Goal: Task Accomplishment & Management: Use online tool/utility

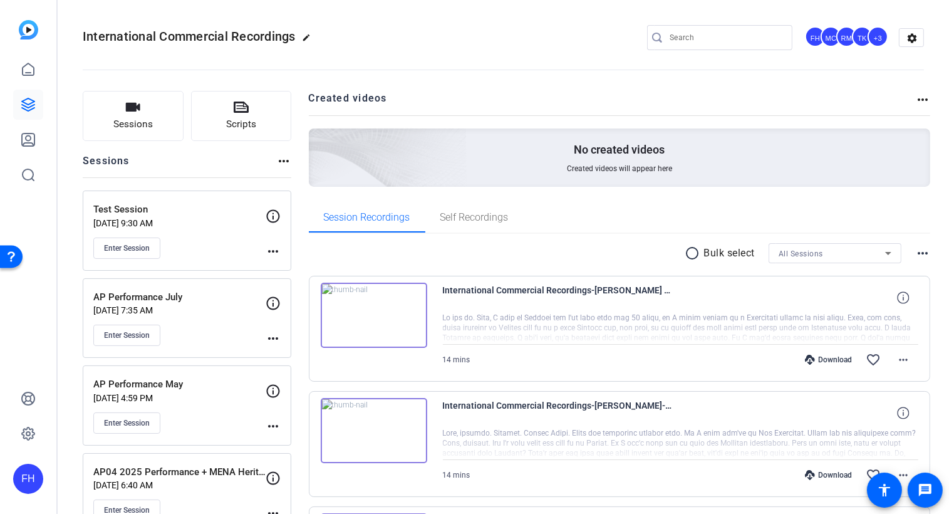
scroll to position [125, 0]
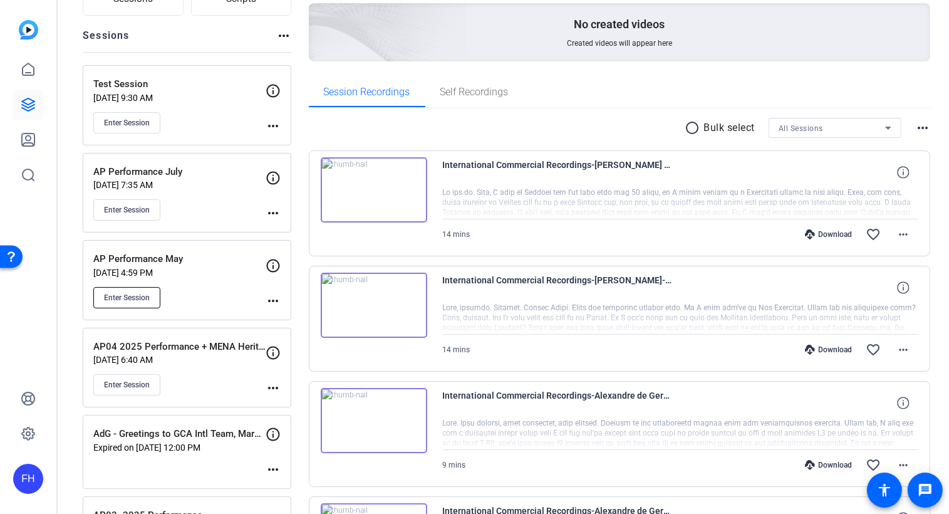
click at [139, 293] on span "Enter Session" at bounding box center [127, 298] width 46 height 10
click at [273, 299] on mat-icon "more_horiz" at bounding box center [273, 300] width 15 height 15
click at [283, 314] on span "Edit Session" at bounding box center [304, 317] width 57 height 15
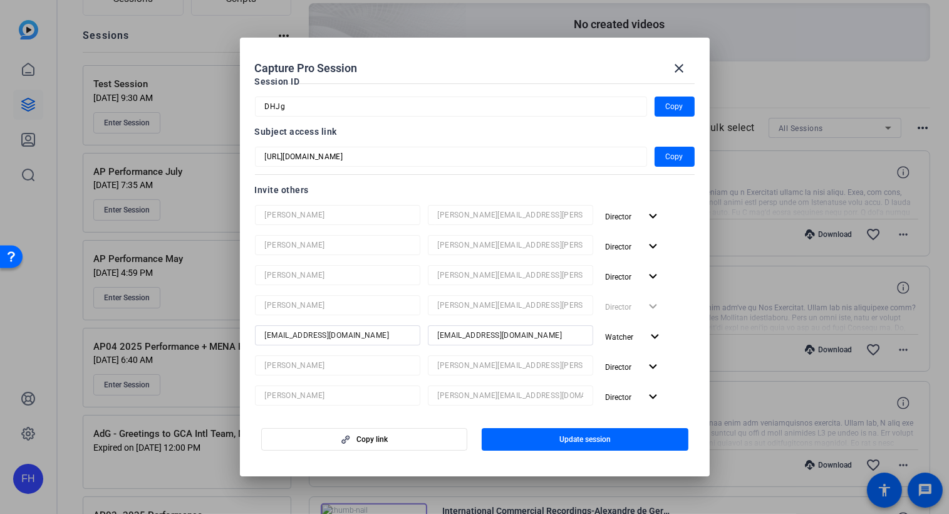
scroll to position [93, 0]
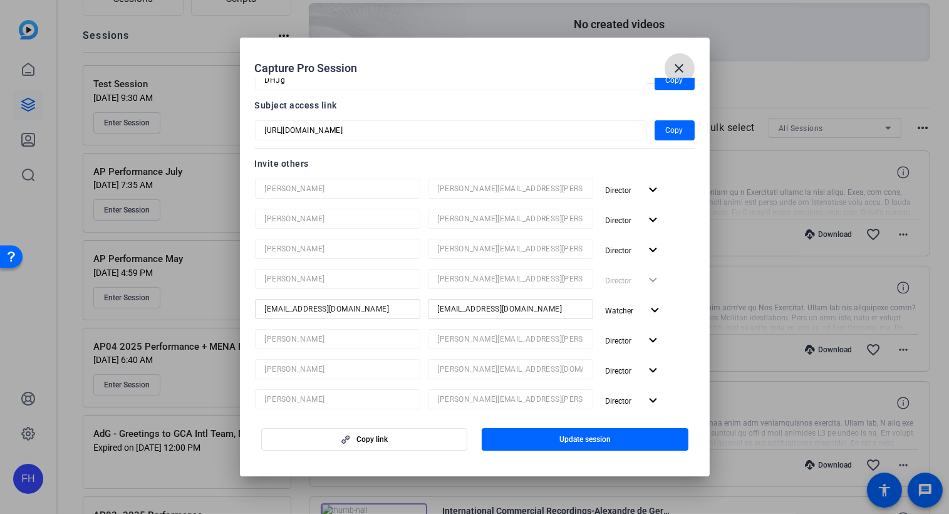
click at [676, 68] on mat-icon "close" at bounding box center [679, 68] width 15 height 15
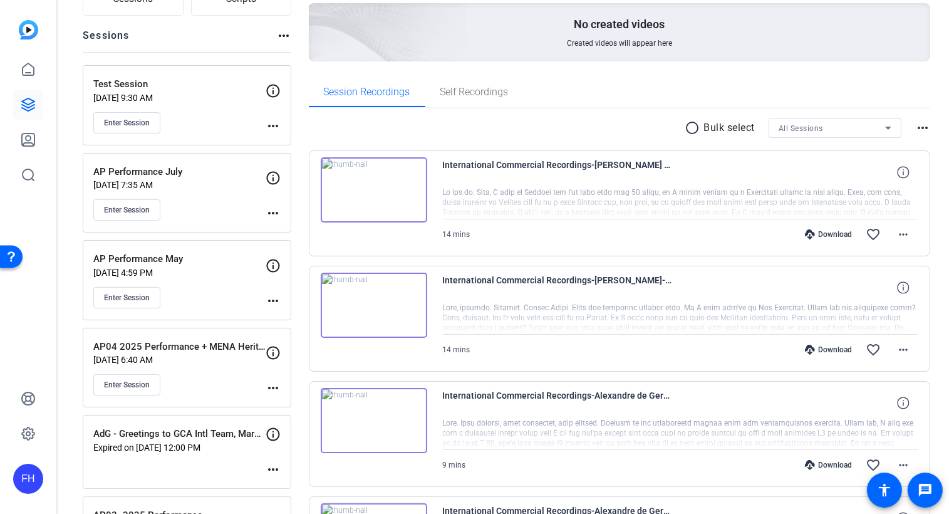
click at [273, 388] on mat-icon "more_horiz" at bounding box center [273, 387] width 15 height 15
click at [281, 407] on span "Edit Session" at bounding box center [304, 404] width 57 height 15
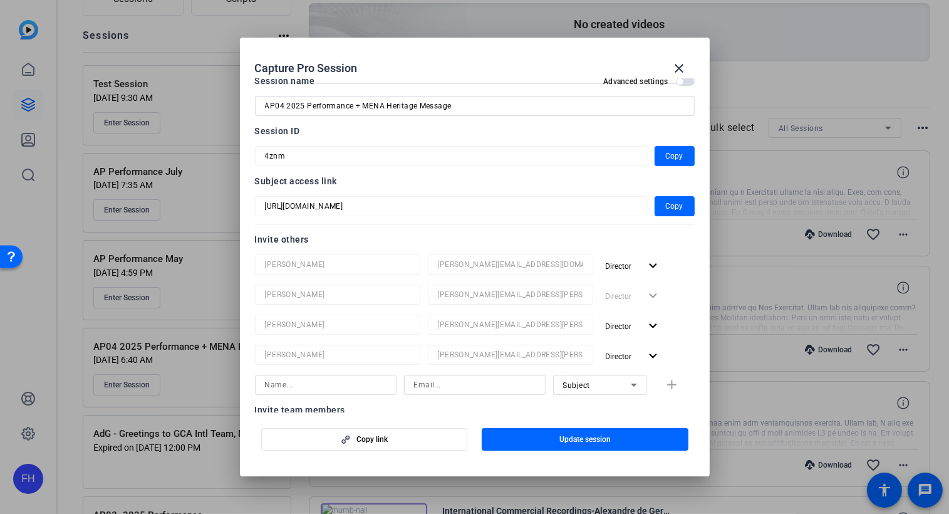
scroll to position [0, 0]
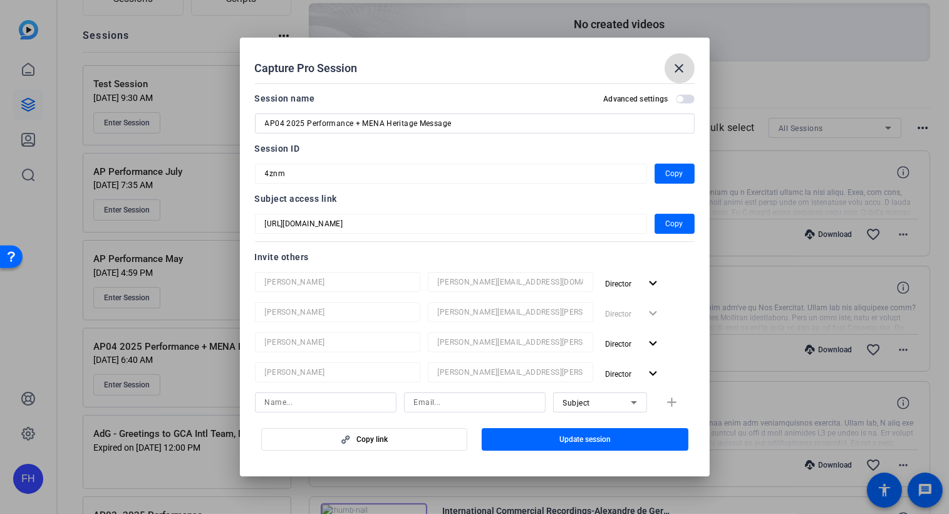
click at [676, 73] on mat-icon "close" at bounding box center [679, 68] width 15 height 15
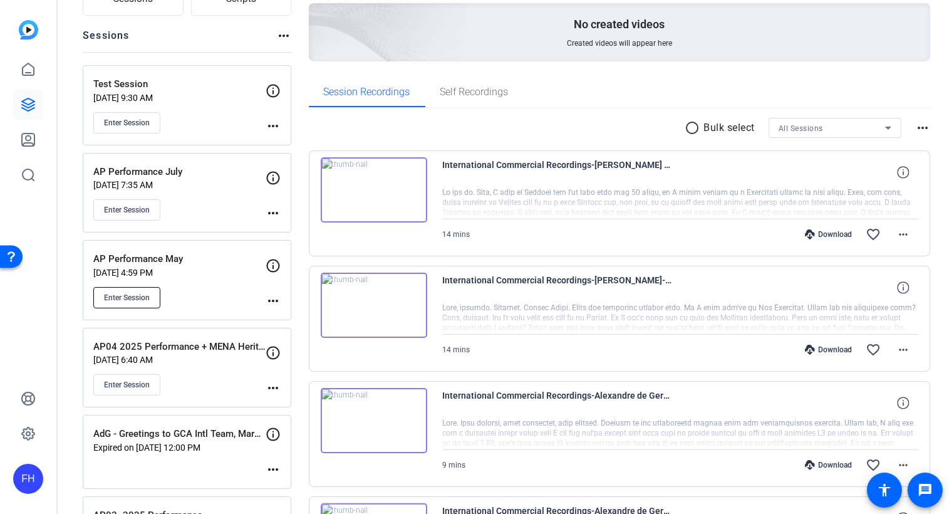
click at [144, 294] on span "Enter Session" at bounding box center [127, 298] width 46 height 10
click at [132, 296] on span "Enter Session" at bounding box center [127, 298] width 46 height 10
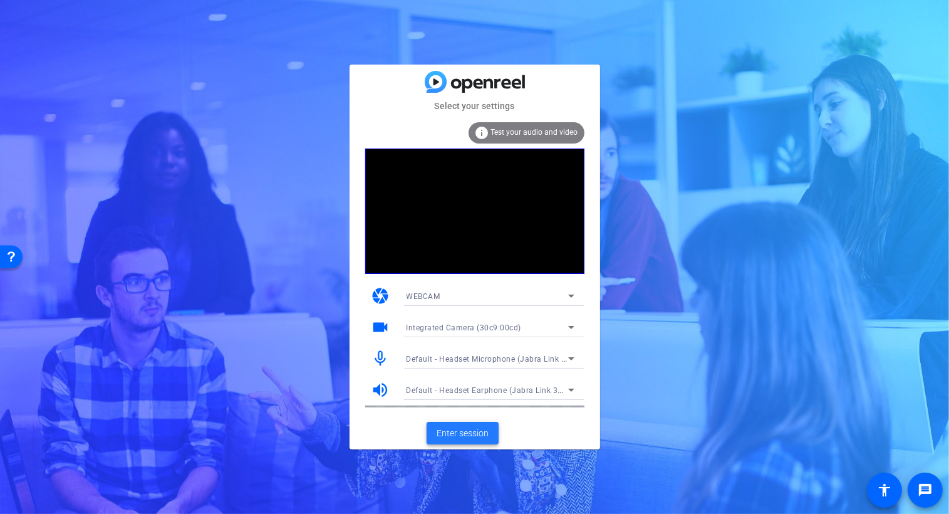
click at [459, 431] on span "Enter session" at bounding box center [463, 433] width 52 height 13
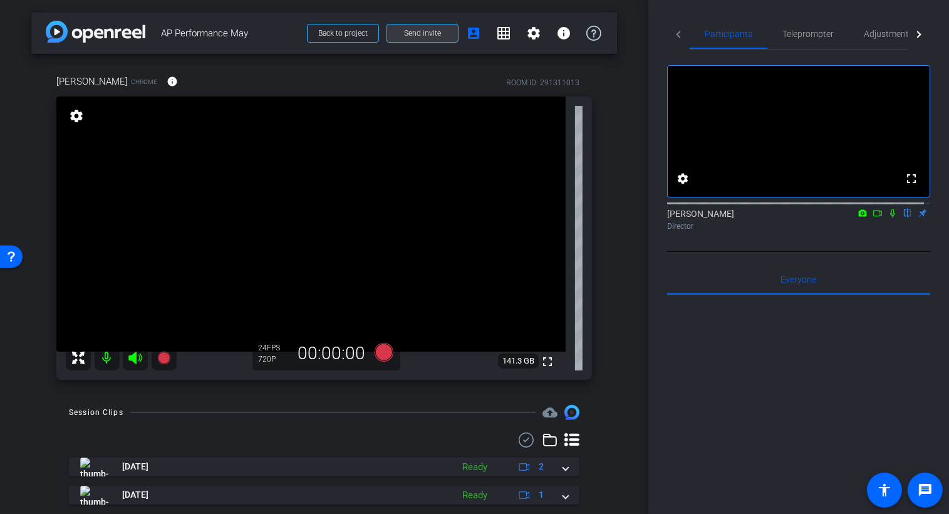
click at [410, 33] on span "Send invite" at bounding box center [422, 33] width 37 height 10
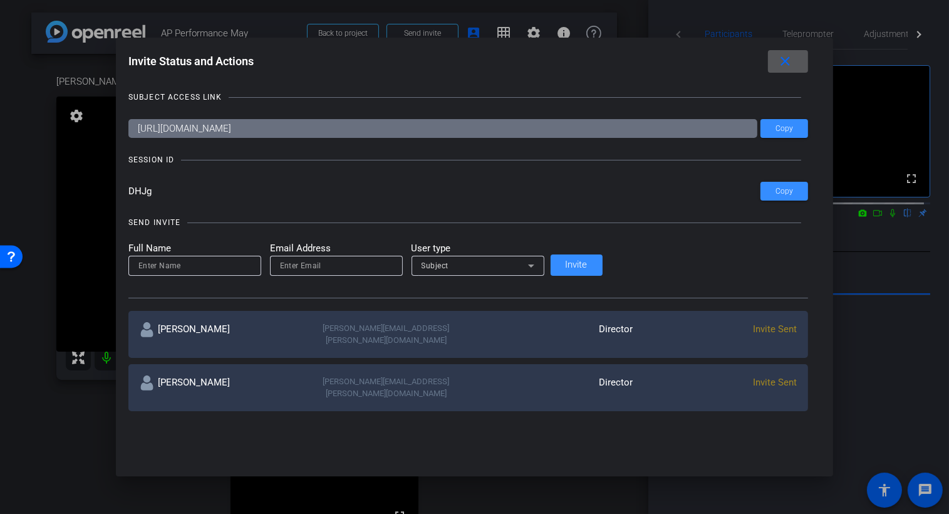
click at [778, 58] on mat-icon "close" at bounding box center [786, 62] width 16 height 16
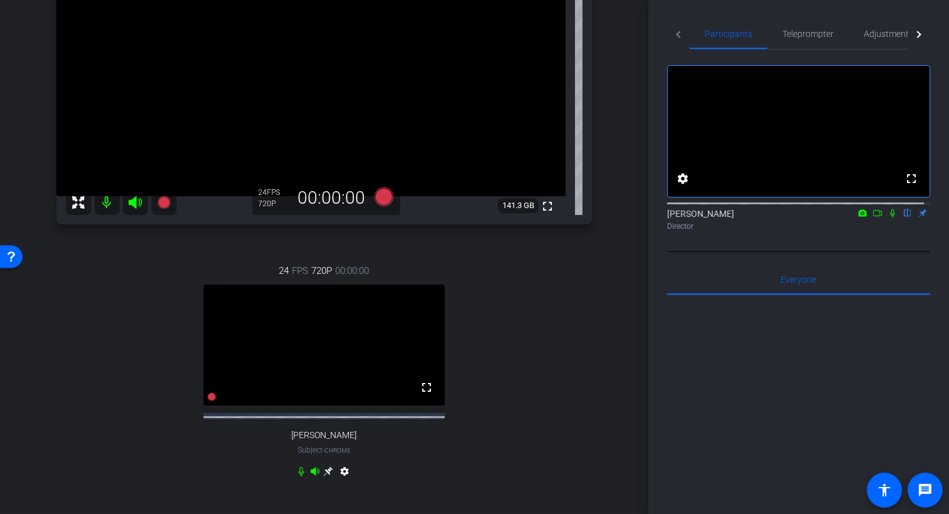
scroll to position [156, 0]
click at [325, 475] on icon at bounding box center [328, 470] width 9 height 9
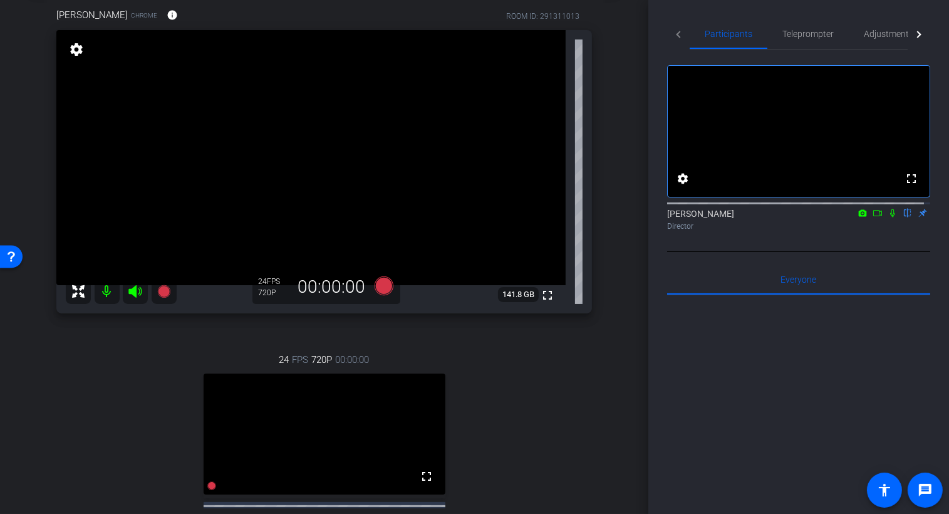
scroll to position [66, 0]
click at [884, 32] on span "Adjustments" at bounding box center [889, 33] width 50 height 9
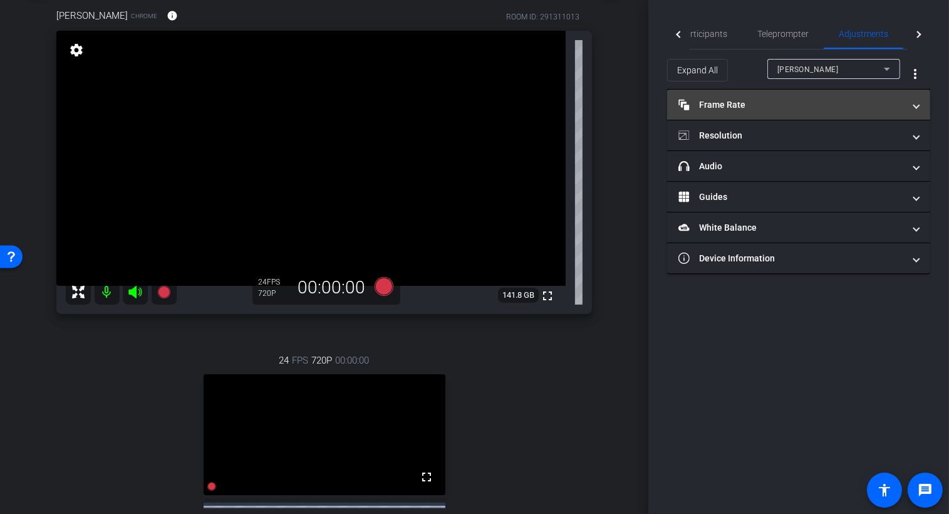
click at [913, 107] on span "Frame Rate Frame Rate" at bounding box center [797, 104] width 236 height 13
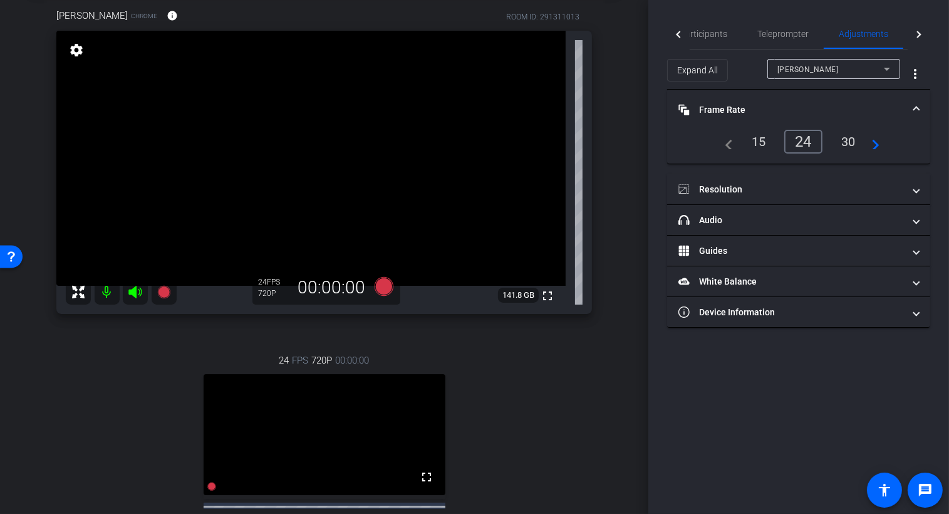
click at [846, 143] on div "30" at bounding box center [848, 141] width 33 height 21
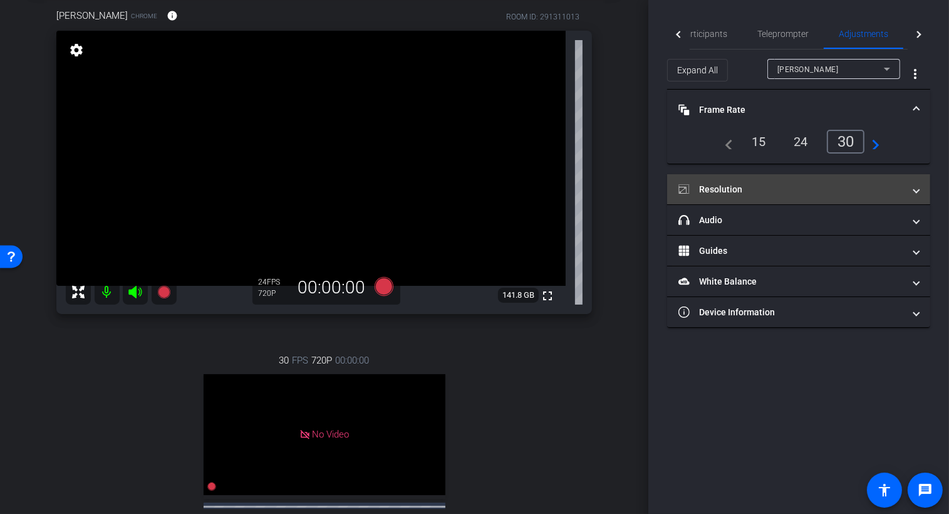
click at [816, 189] on mat-panel-title "Resolution" at bounding box center [792, 189] width 226 height 13
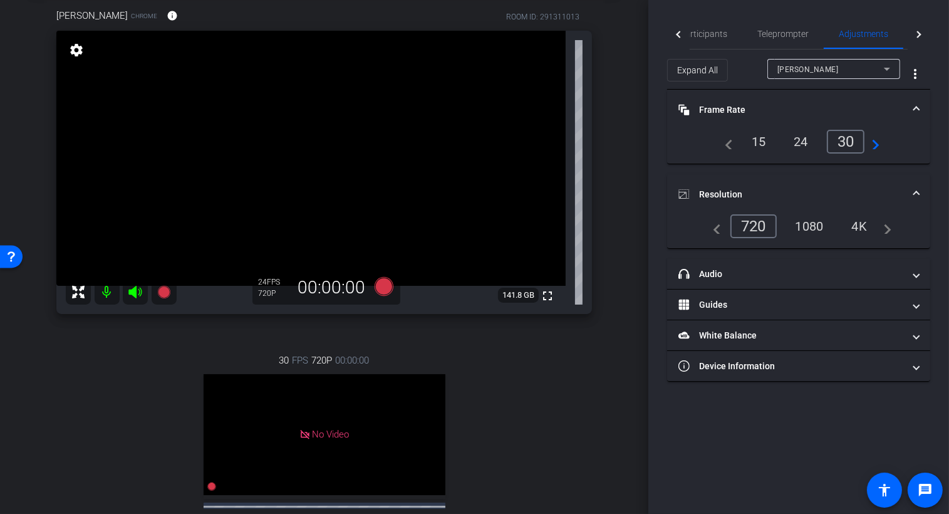
click at [805, 227] on div "1080" at bounding box center [809, 226] width 47 height 21
click at [810, 225] on div "1080" at bounding box center [807, 226] width 55 height 24
click at [809, 227] on div "1080" at bounding box center [807, 226] width 55 height 24
click at [793, 30] on span "Teleprompter" at bounding box center [783, 33] width 51 height 9
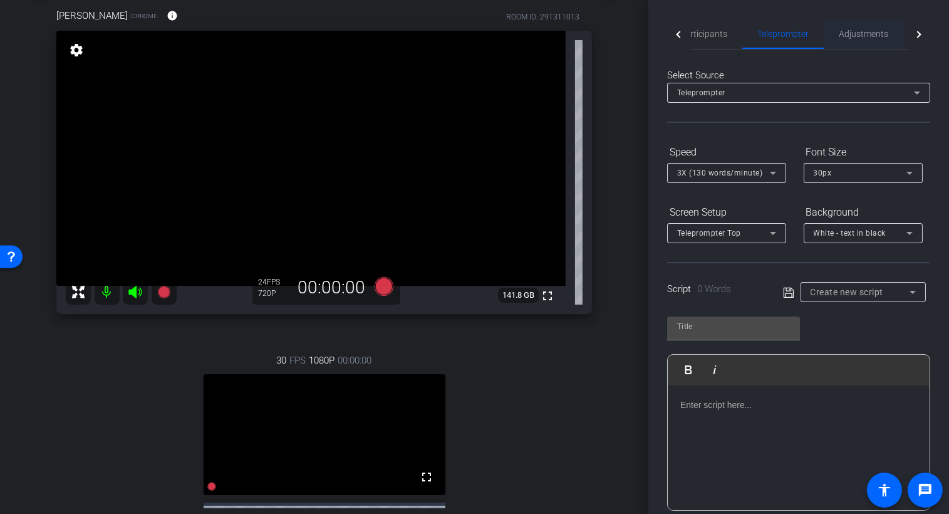
click at [854, 36] on span "Adjustments" at bounding box center [864, 33] width 50 height 9
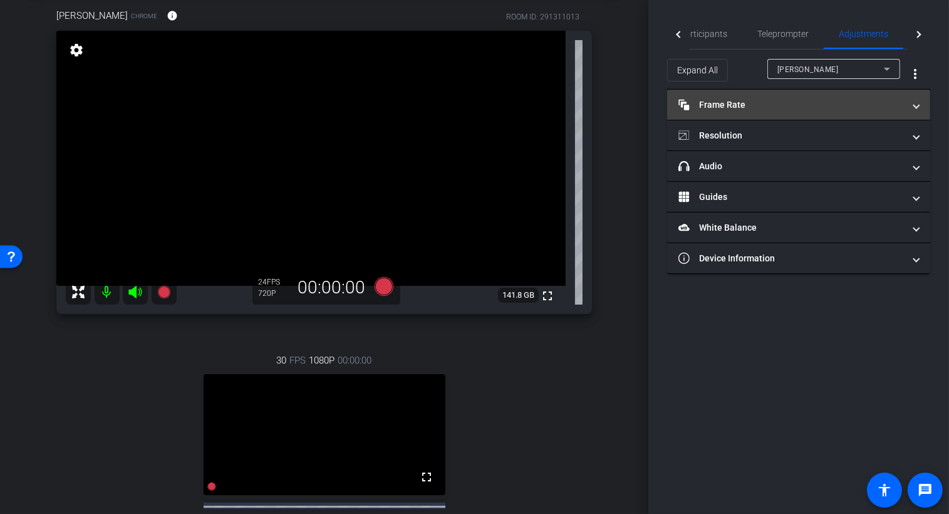
click at [854, 103] on mat-panel-title "Frame Rate Frame Rate" at bounding box center [792, 104] width 226 height 13
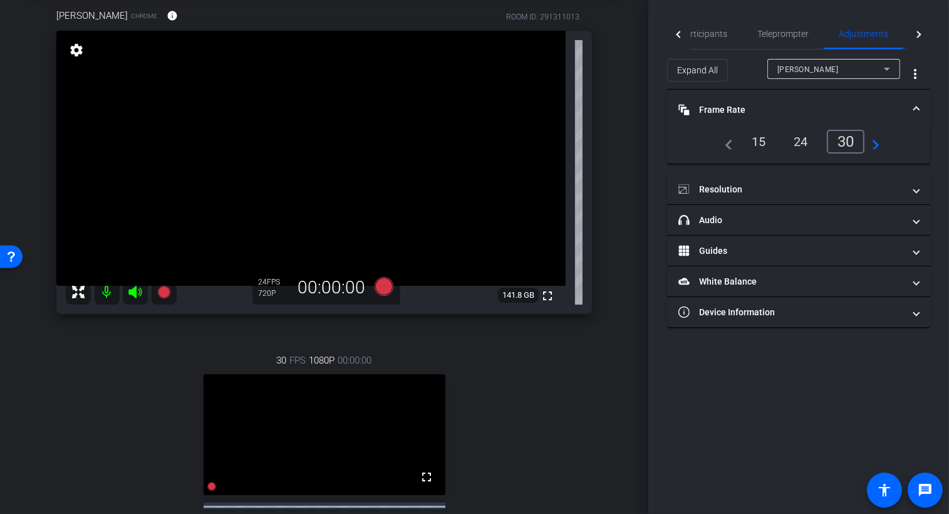
click at [894, 65] on icon at bounding box center [887, 68] width 15 height 15
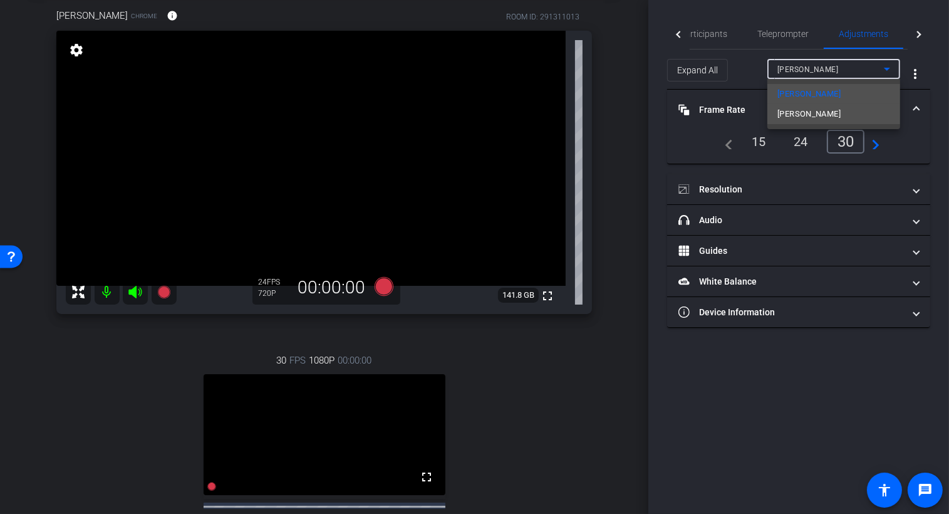
click at [793, 113] on span "Emilia" at bounding box center [809, 114] width 63 height 15
type input "11000"
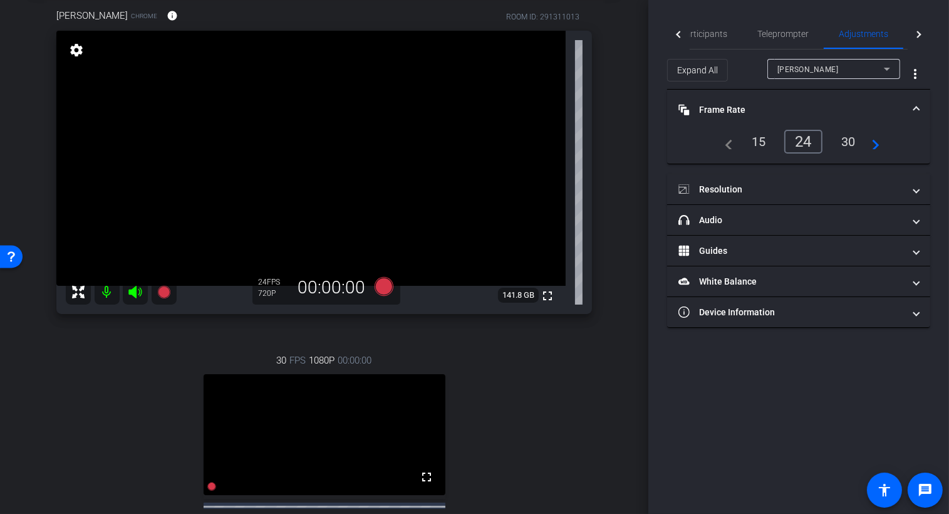
click at [852, 145] on div "30" at bounding box center [848, 141] width 33 height 21
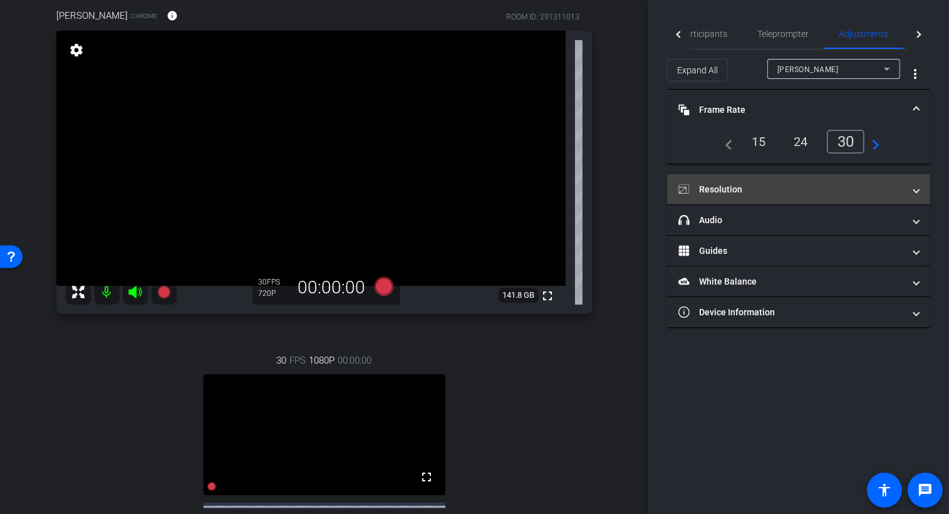
click at [867, 193] on mat-panel-title "Resolution" at bounding box center [792, 189] width 226 height 13
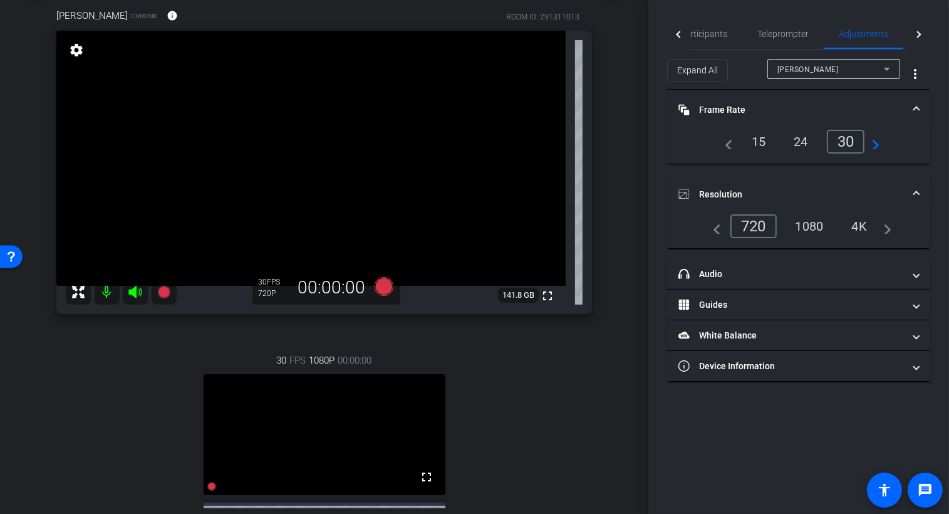
click at [806, 229] on div "1080" at bounding box center [809, 226] width 47 height 21
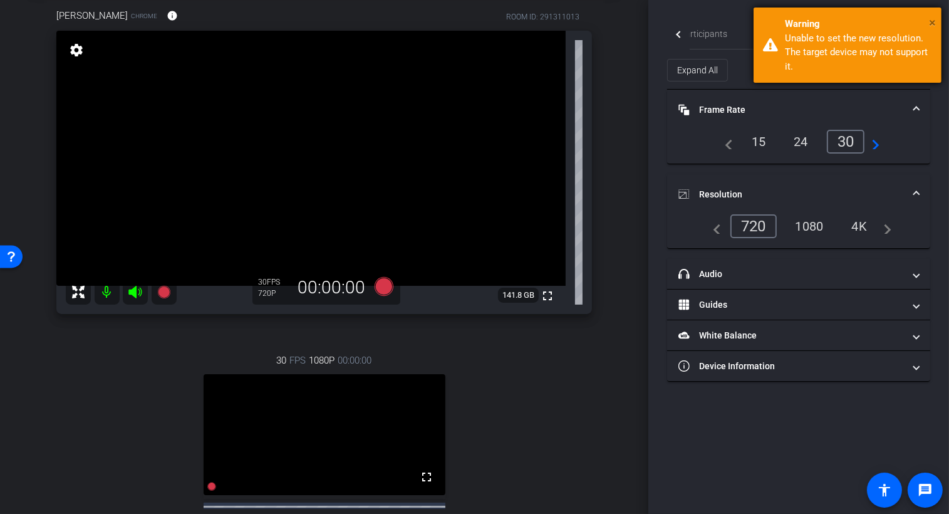
click at [932, 23] on span "×" at bounding box center [932, 22] width 7 height 15
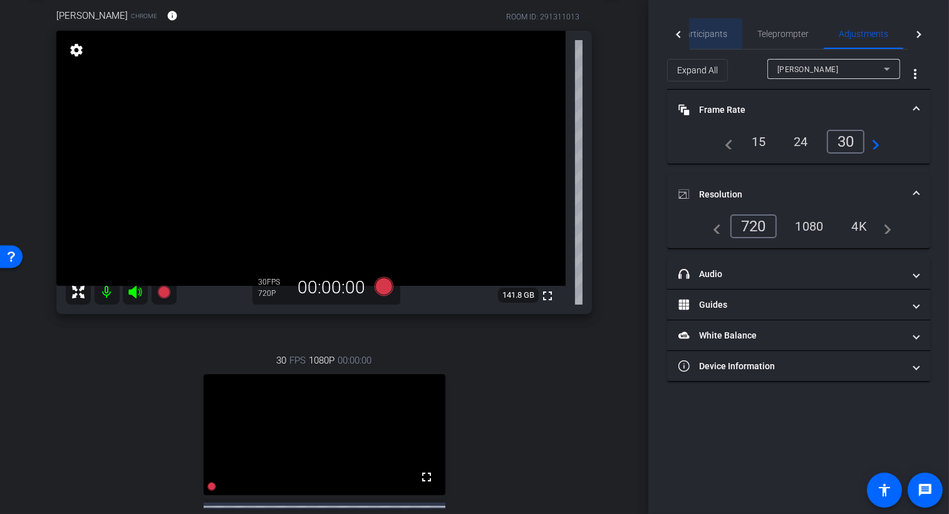
click at [702, 34] on span "Participants" at bounding box center [704, 33] width 48 height 9
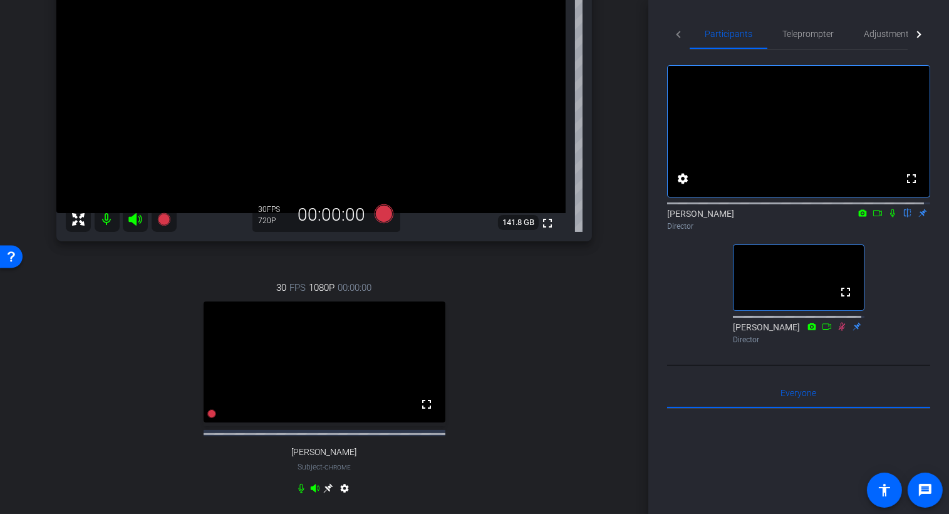
scroll to position [80, 0]
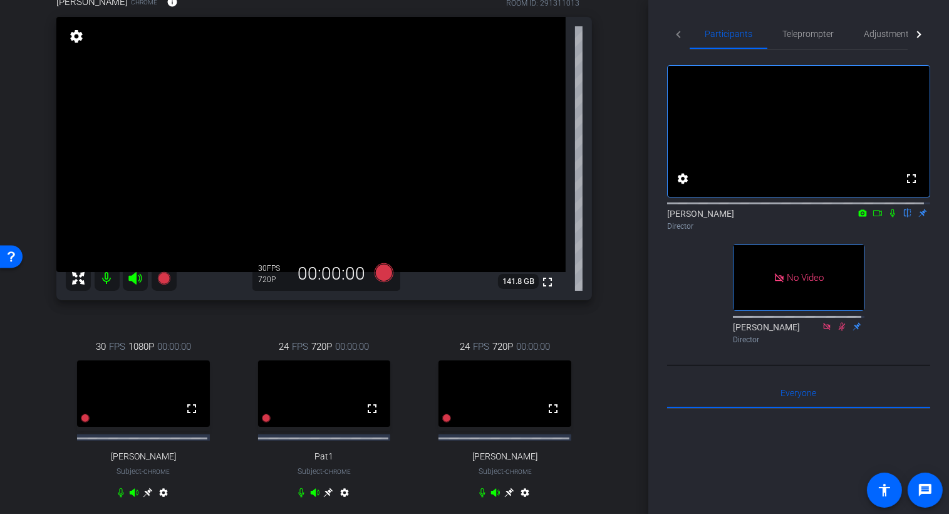
click at [873, 217] on icon at bounding box center [878, 213] width 10 height 9
click at [383, 274] on icon at bounding box center [383, 272] width 19 height 19
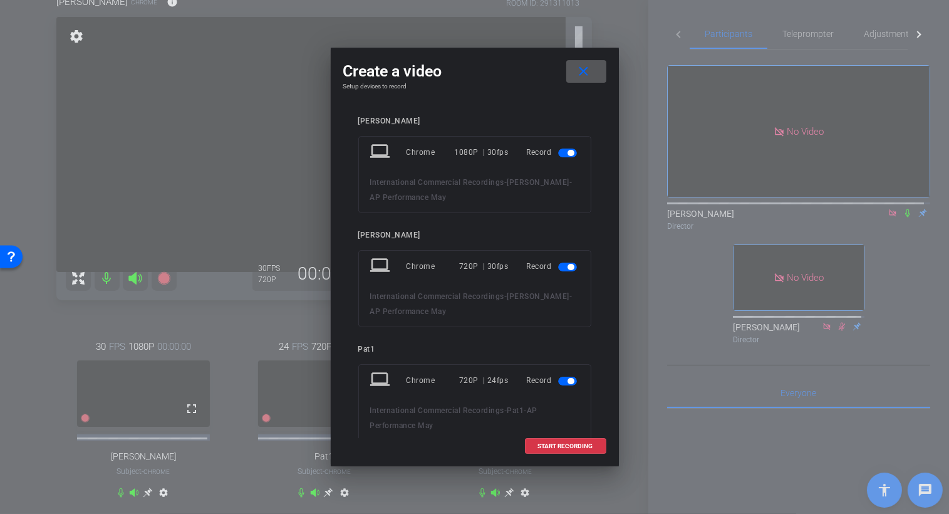
click at [568, 154] on span "button" at bounding box center [571, 153] width 6 height 6
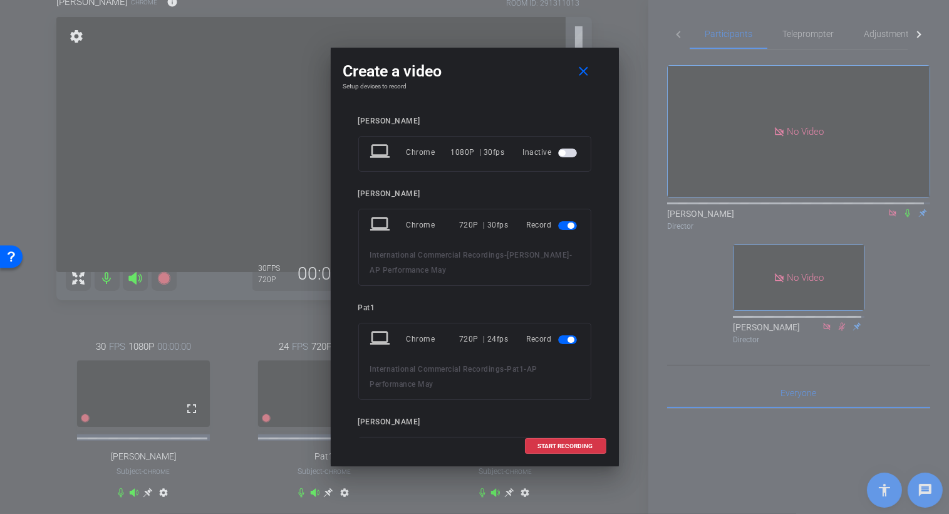
click at [559, 339] on span "button" at bounding box center [567, 339] width 19 height 9
click at [568, 413] on span "button" at bounding box center [571, 412] width 6 height 6
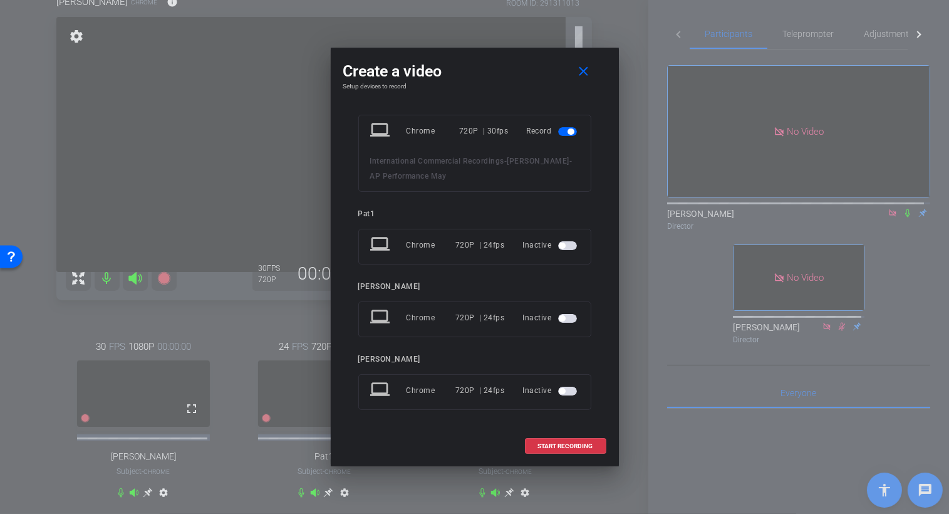
scroll to position [0, 0]
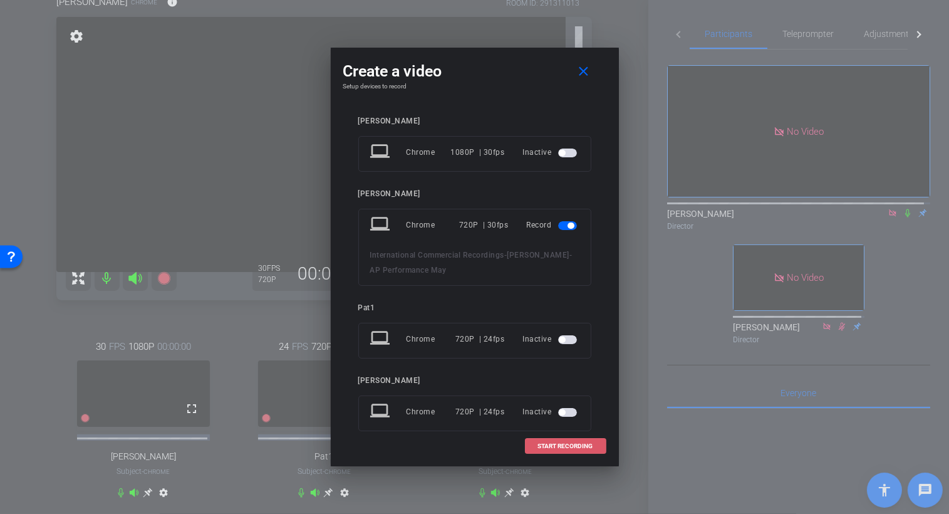
click at [551, 445] on span "START RECORDING" at bounding box center [565, 446] width 55 height 6
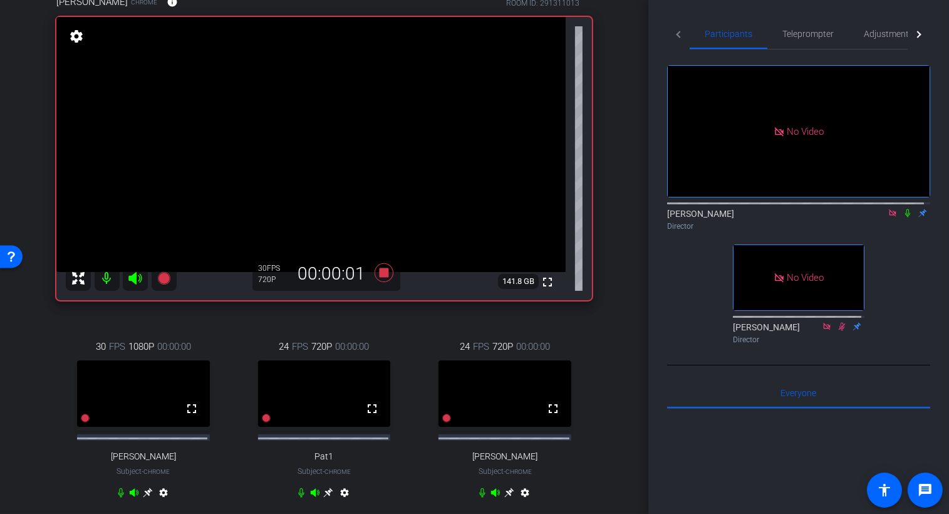
click at [906, 217] on icon at bounding box center [908, 213] width 5 height 8
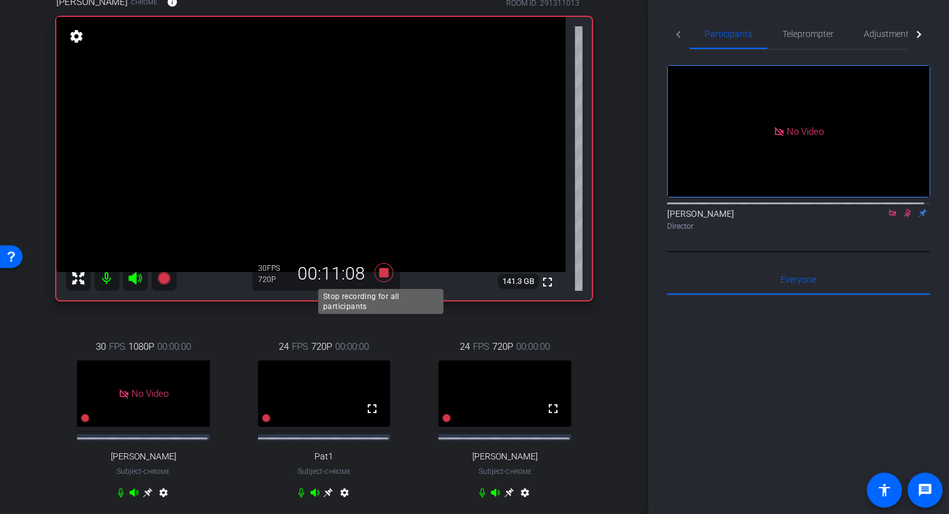
click at [383, 273] on icon at bounding box center [383, 272] width 19 height 19
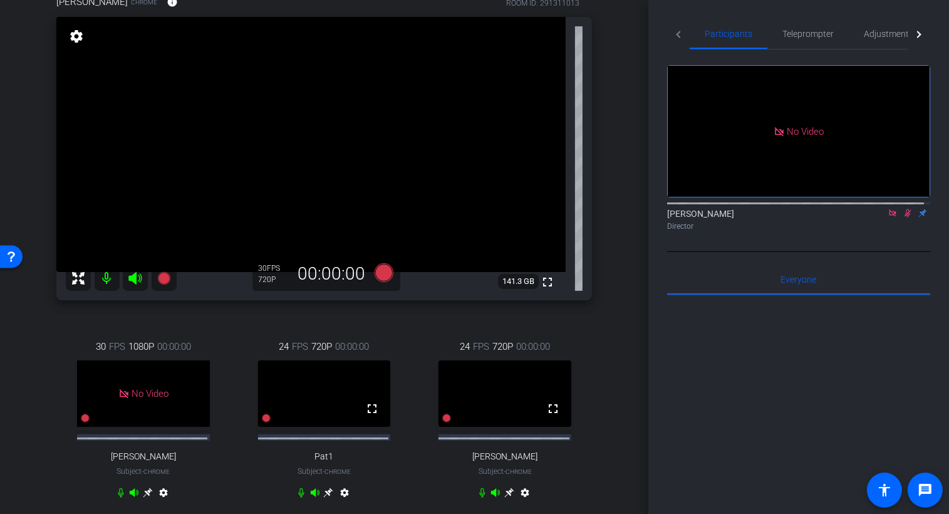
click at [905, 217] on icon at bounding box center [908, 213] width 7 height 8
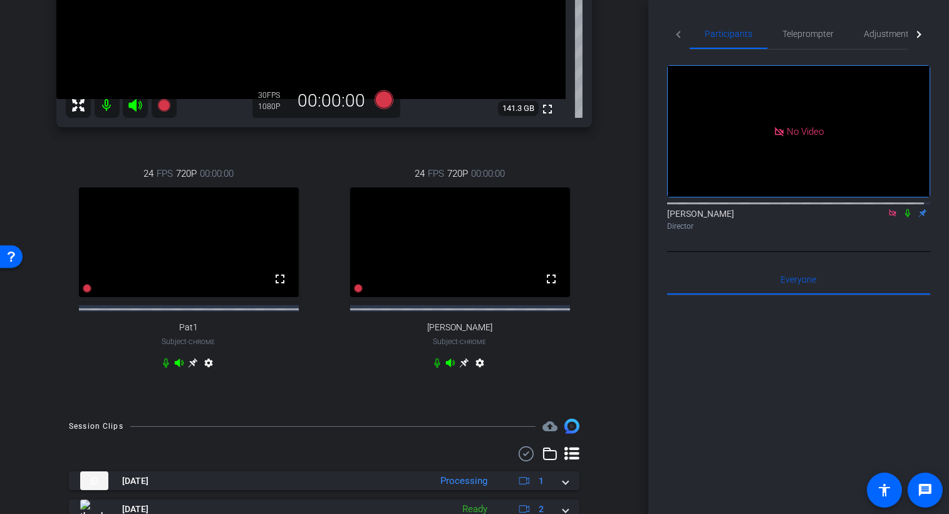
scroll to position [253, 0]
click at [888, 217] on icon at bounding box center [893, 213] width 10 height 9
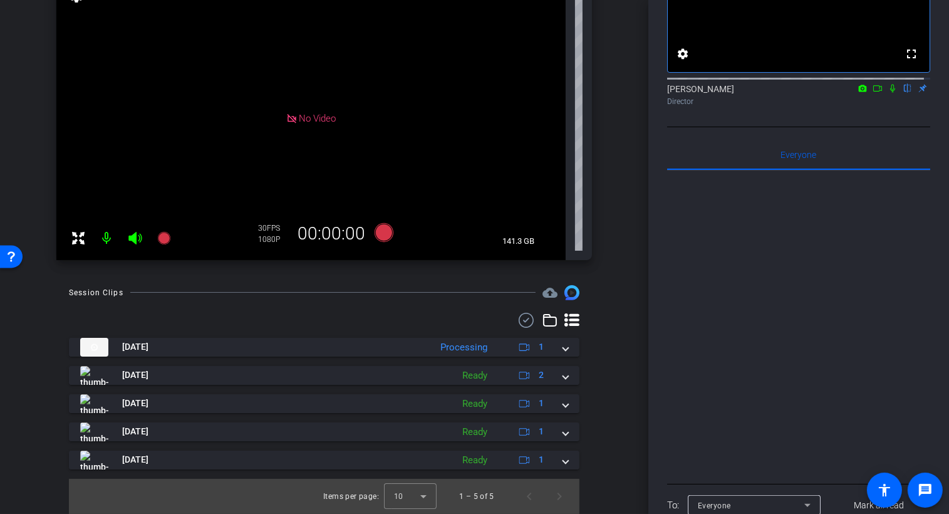
scroll to position [46, 0]
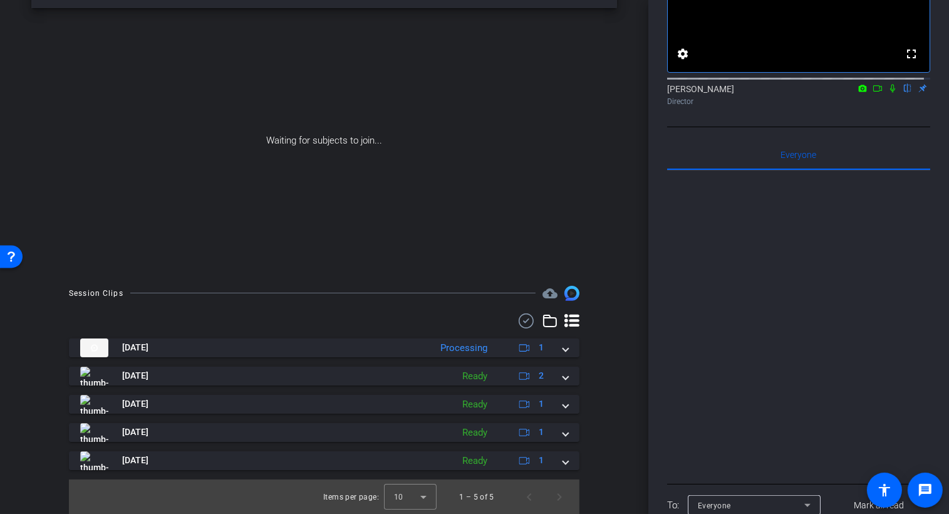
click at [890, 93] on icon at bounding box center [892, 89] width 5 height 8
click at [873, 93] on icon at bounding box center [878, 88] width 10 height 9
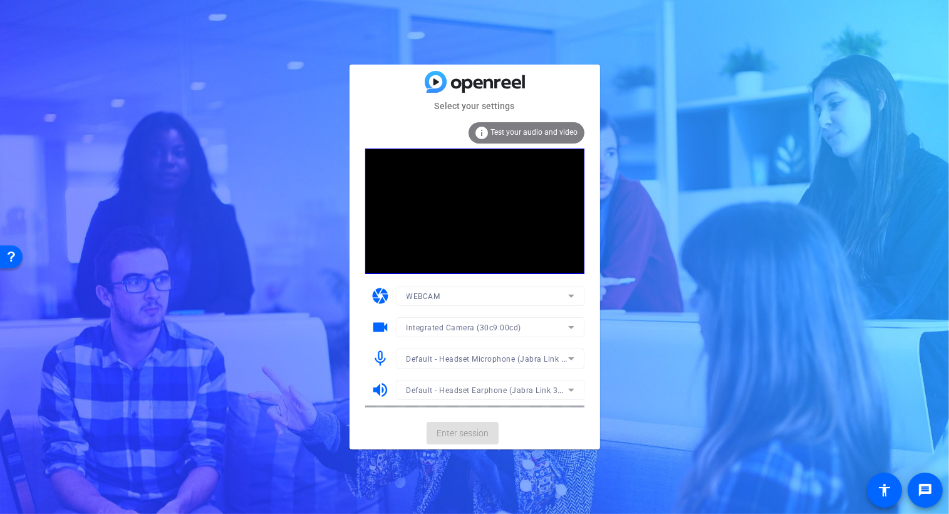
click at [464, 435] on mat-card-actions "Enter session" at bounding box center [475, 433] width 251 height 33
click at [464, 435] on span "Enter session" at bounding box center [463, 433] width 52 height 13
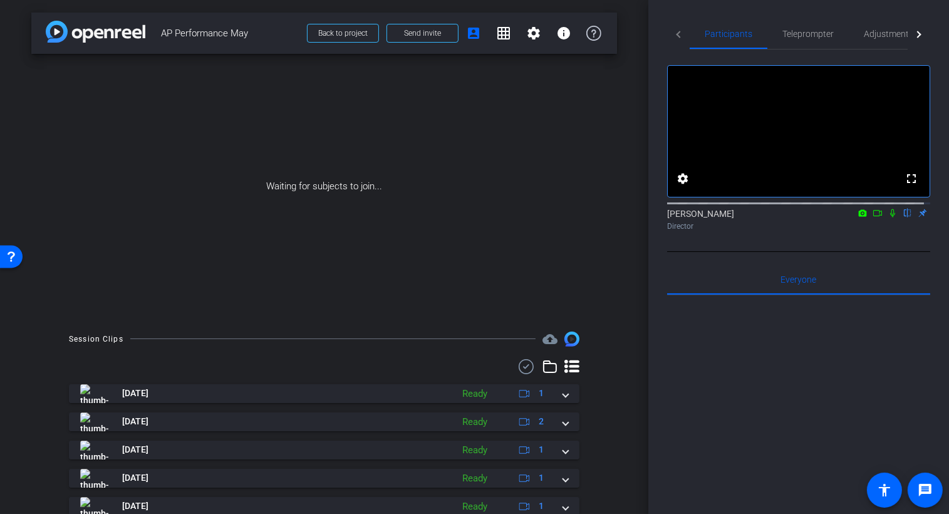
click at [873, 219] on mat-icon at bounding box center [877, 212] width 15 height 11
click at [889, 216] on icon at bounding box center [892, 212] width 7 height 7
click at [889, 217] on icon at bounding box center [893, 213] width 10 height 9
click at [888, 217] on icon at bounding box center [893, 213] width 10 height 9
click at [873, 217] on icon at bounding box center [878, 213] width 10 height 9
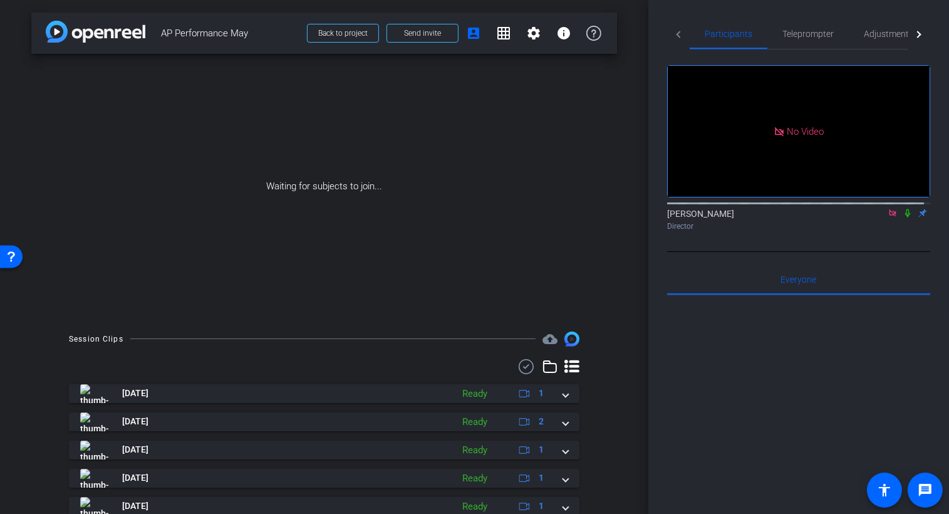
click at [903, 217] on icon at bounding box center [908, 213] width 10 height 9
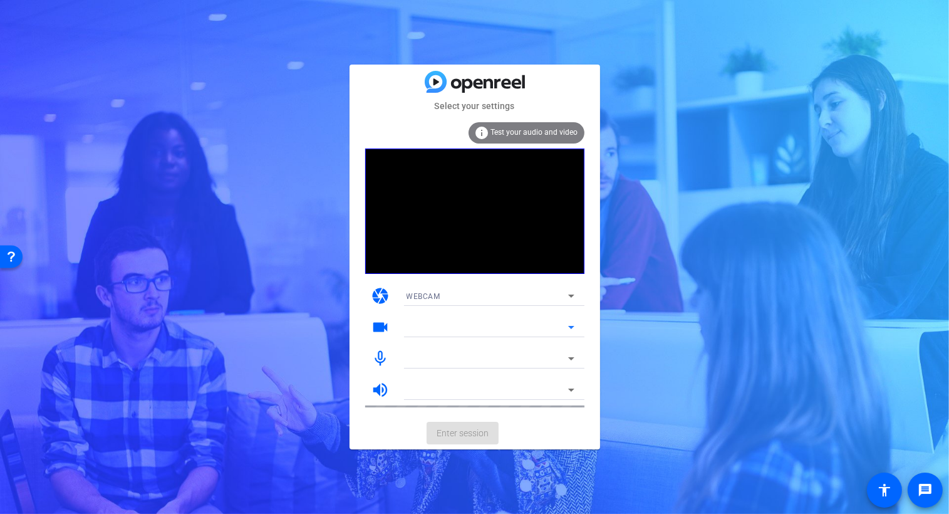
drag, startPoint x: 523, startPoint y: 333, endPoint x: 513, endPoint y: 318, distance: 17.7
click at [522, 333] on div at bounding box center [488, 327] width 162 height 15
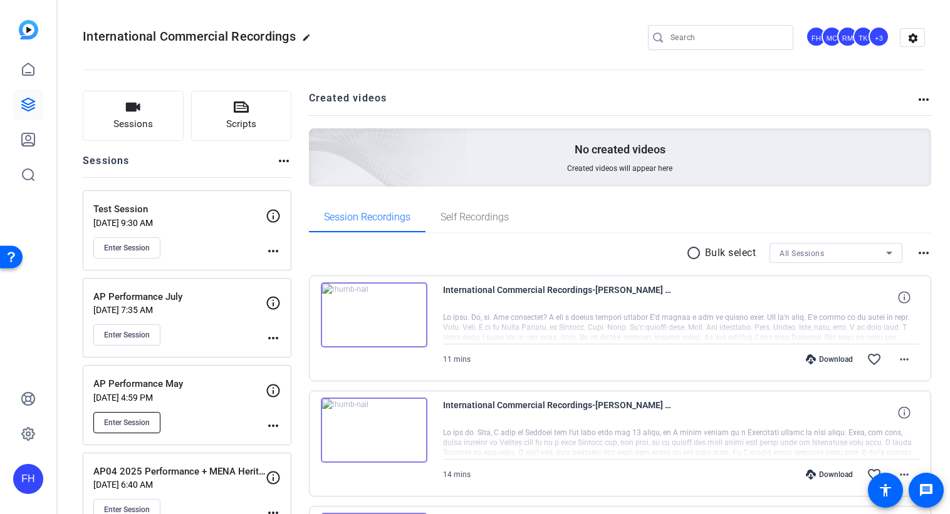
click at [135, 418] on span "Enter Session" at bounding box center [127, 423] width 46 height 10
click at [897, 358] on mat-icon "more_horiz" at bounding box center [904, 359] width 15 height 15
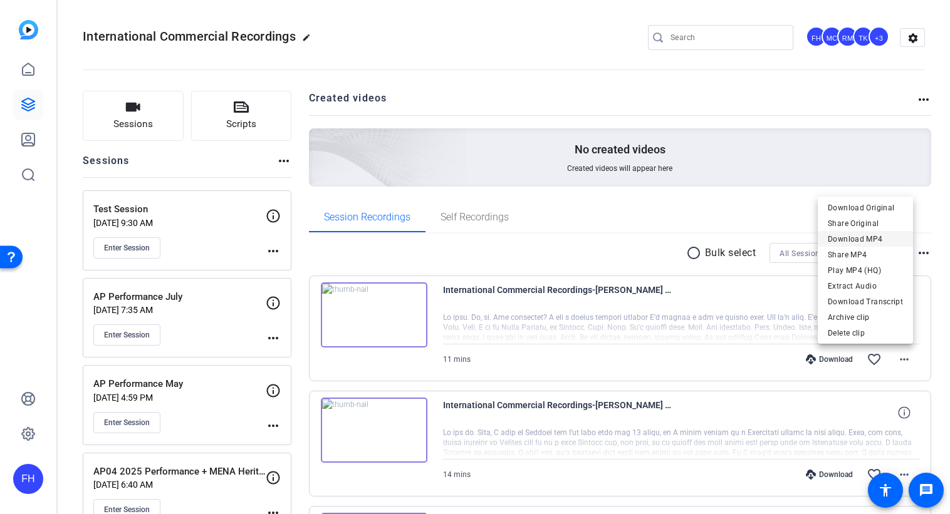
click at [849, 236] on span "Download MP4" at bounding box center [865, 239] width 75 height 15
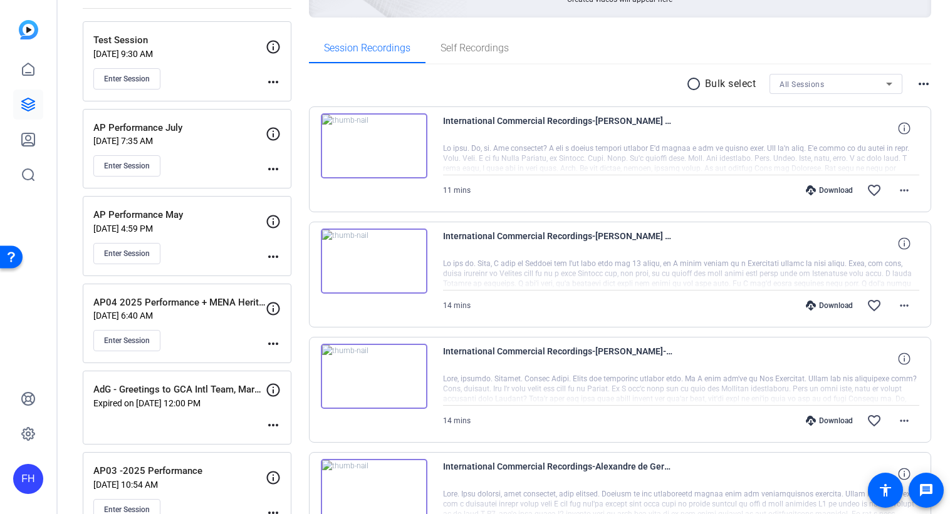
scroll to position [188, 0]
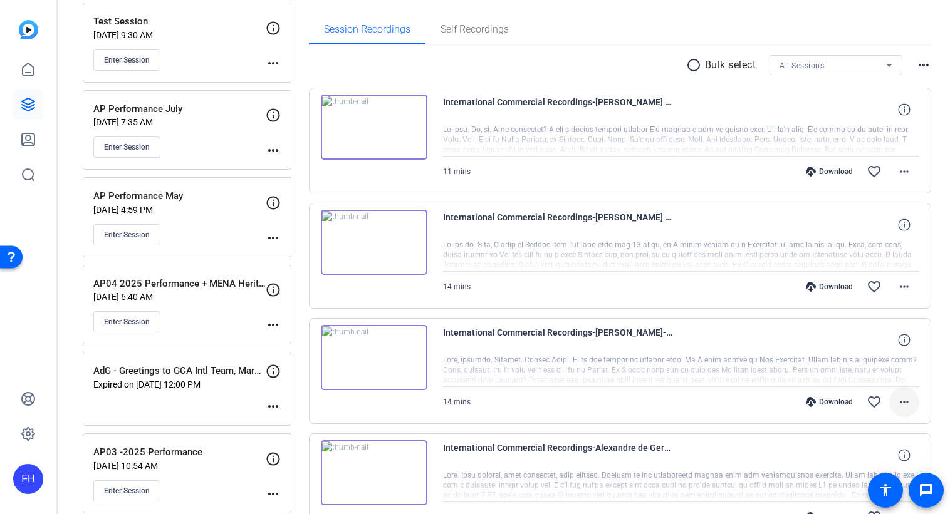
click at [902, 397] on mat-icon "more_horiz" at bounding box center [904, 402] width 15 height 15
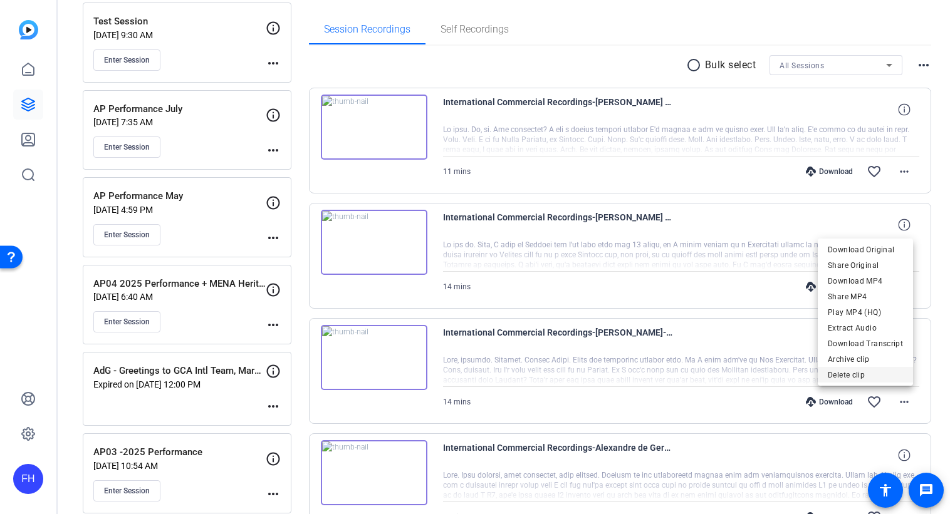
click at [864, 372] on span "Delete clip" at bounding box center [865, 375] width 75 height 15
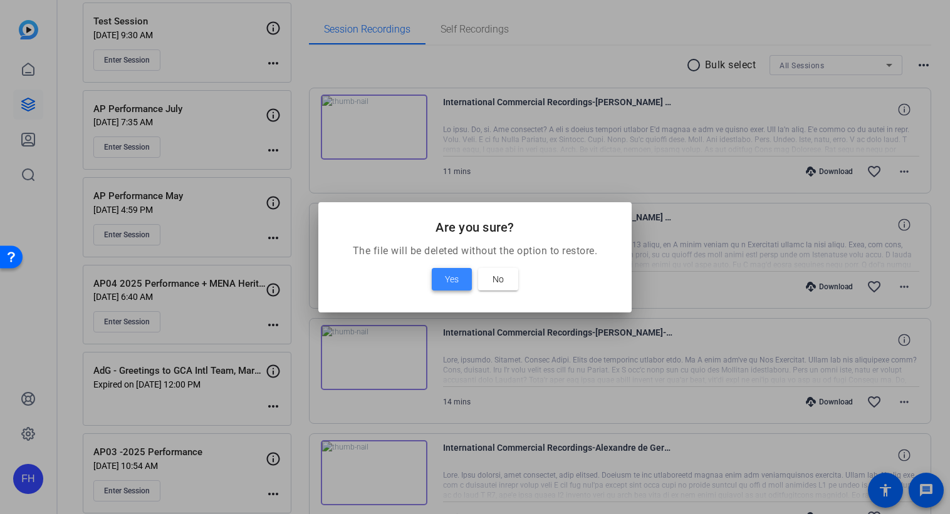
click at [461, 278] on span at bounding box center [452, 279] width 40 height 30
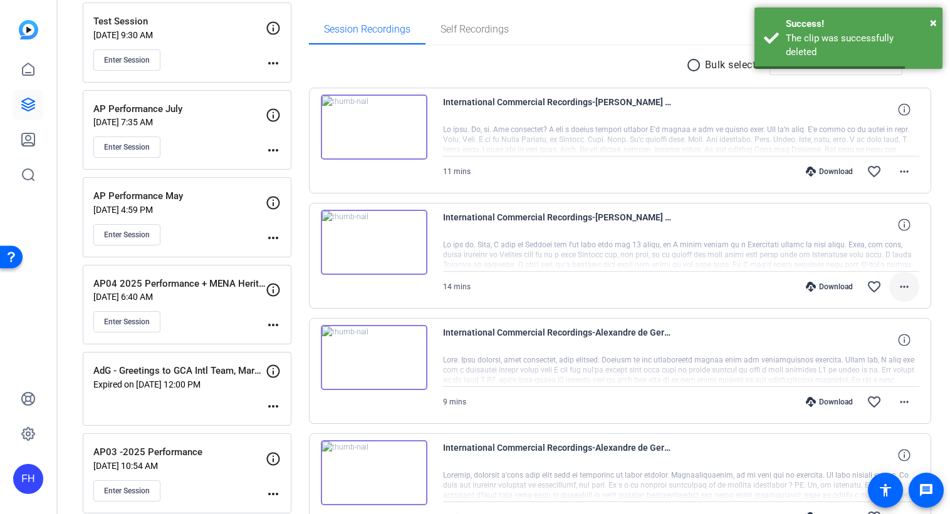
click at [902, 285] on mat-icon "more_horiz" at bounding box center [904, 286] width 15 height 15
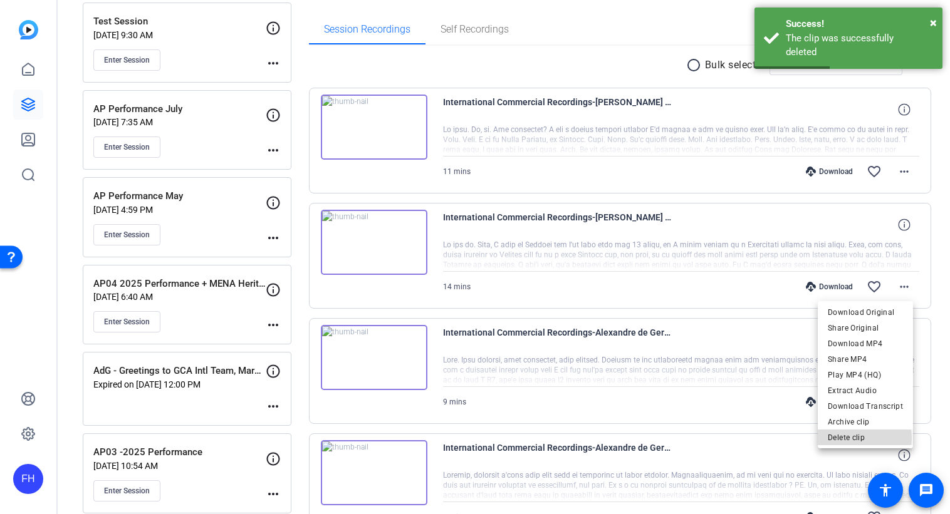
click at [866, 438] on span "Delete clip" at bounding box center [865, 437] width 75 height 15
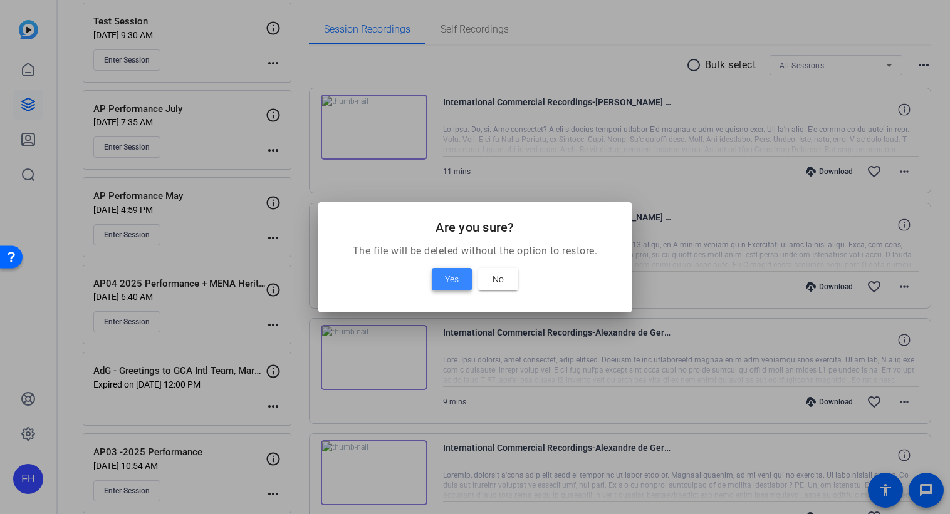
click at [452, 283] on span "Yes" at bounding box center [452, 279] width 14 height 15
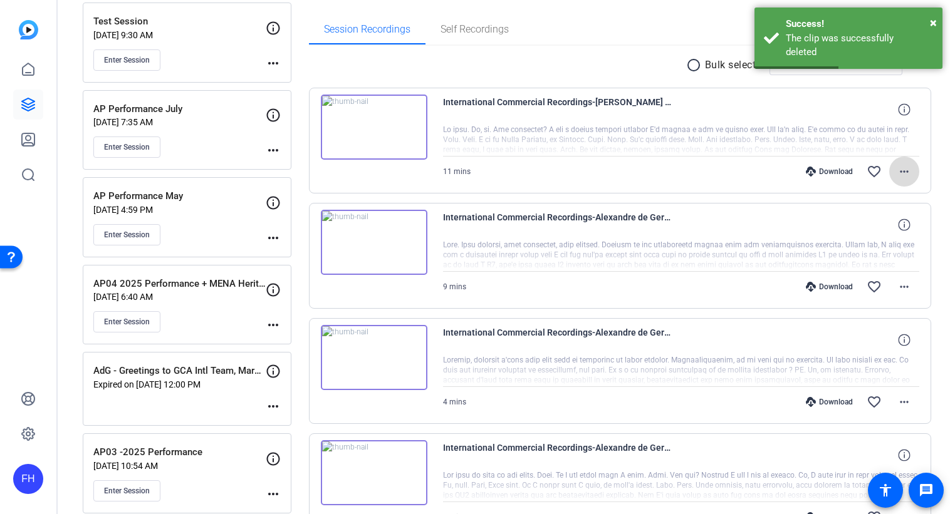
click at [899, 170] on mat-icon "more_horiz" at bounding box center [904, 171] width 15 height 15
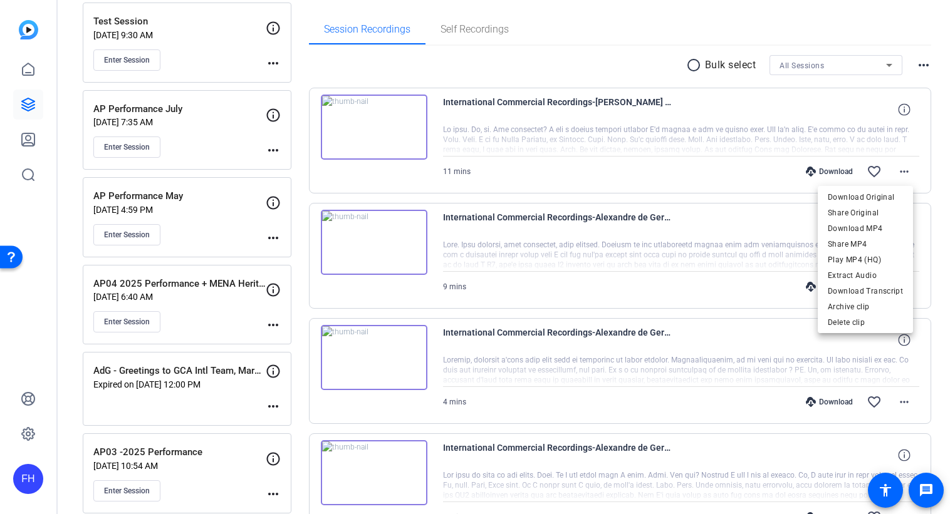
click at [558, 58] on div at bounding box center [475, 257] width 950 height 514
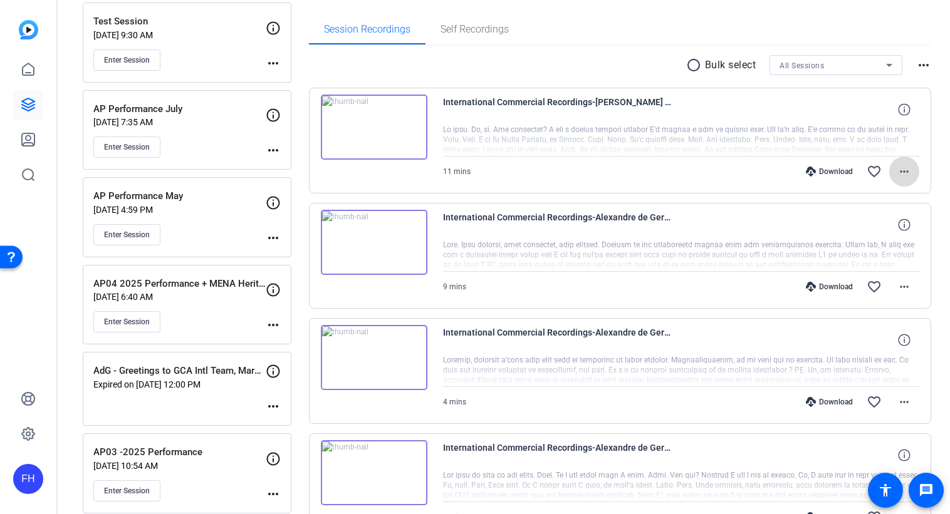
click at [900, 172] on mat-icon "more_horiz" at bounding box center [904, 171] width 15 height 15
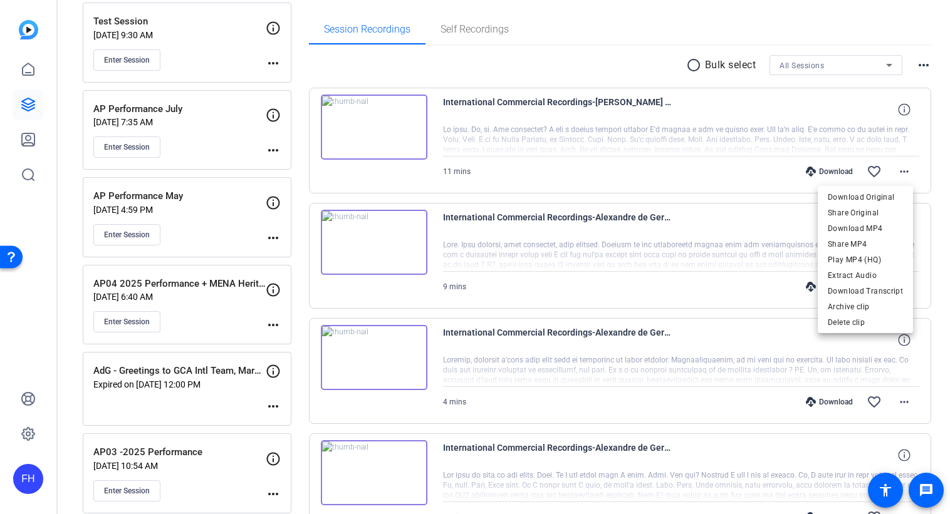
click at [682, 182] on div at bounding box center [475, 257] width 950 height 514
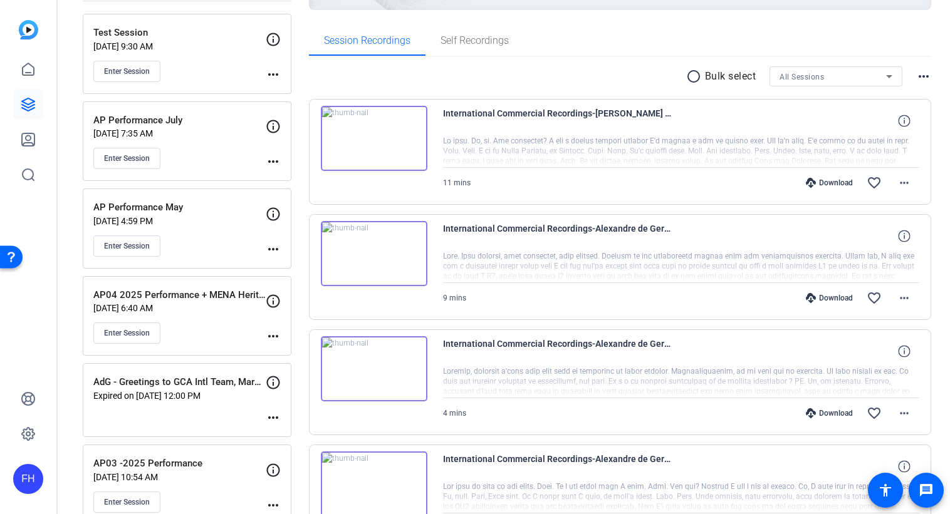
scroll to position [125, 0]
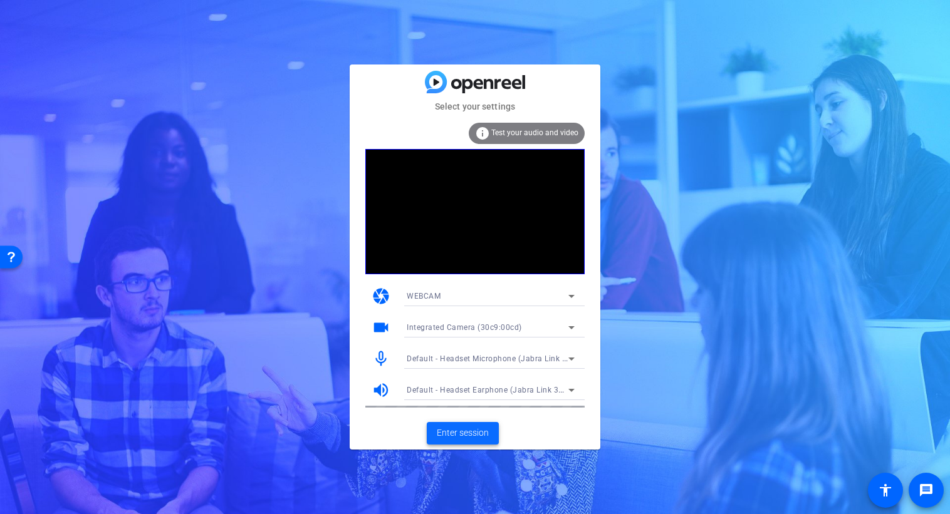
click at [459, 436] on span "Enter session" at bounding box center [463, 433] width 52 height 13
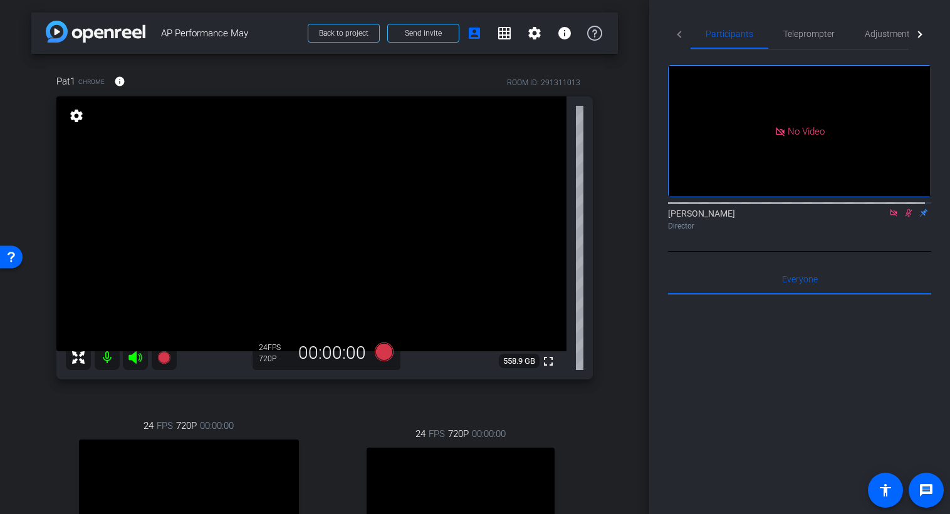
scroll to position [63, 0]
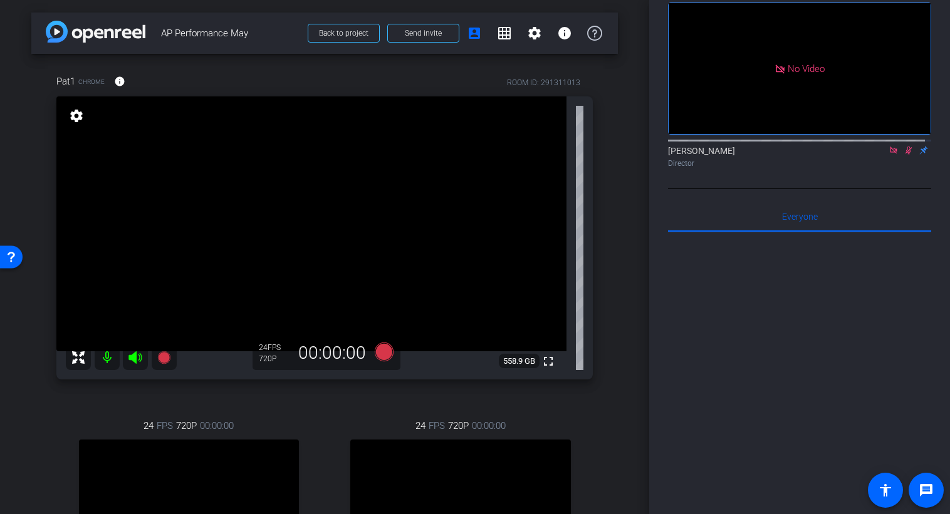
click at [906, 155] on icon at bounding box center [909, 151] width 7 height 8
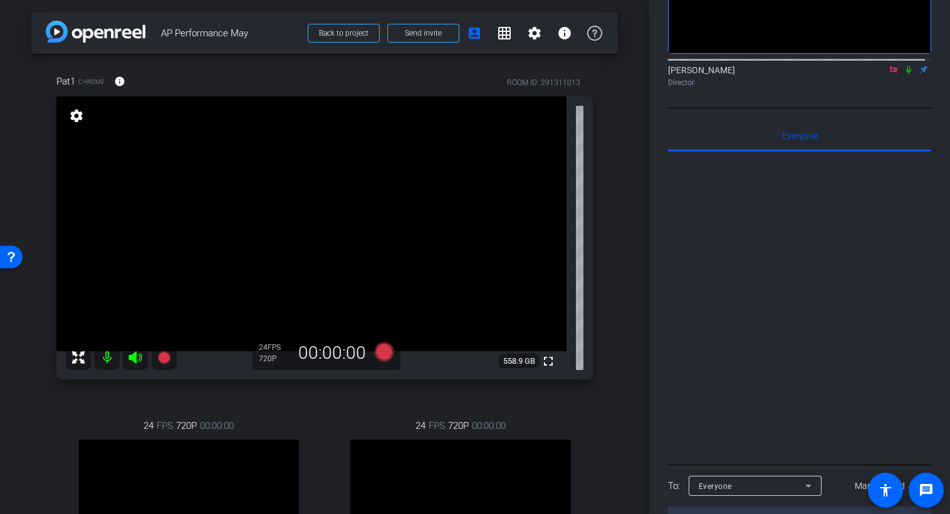
scroll to position [147, 0]
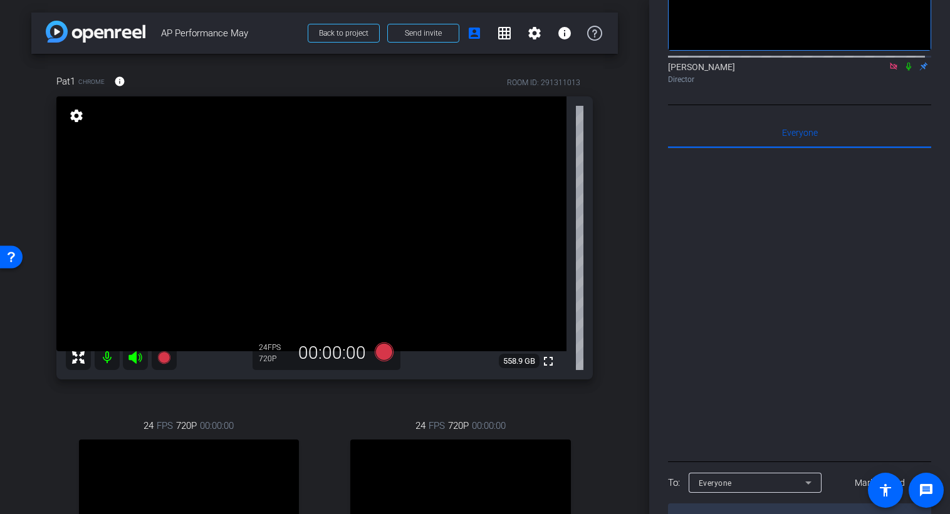
drag, startPoint x: 642, startPoint y: 249, endPoint x: 635, endPoint y: 291, distance: 42.7
click at [635, 291] on div "arrow_back AP Performance May Back to project Send invite account_box grid_on s…" at bounding box center [324, 257] width 649 height 514
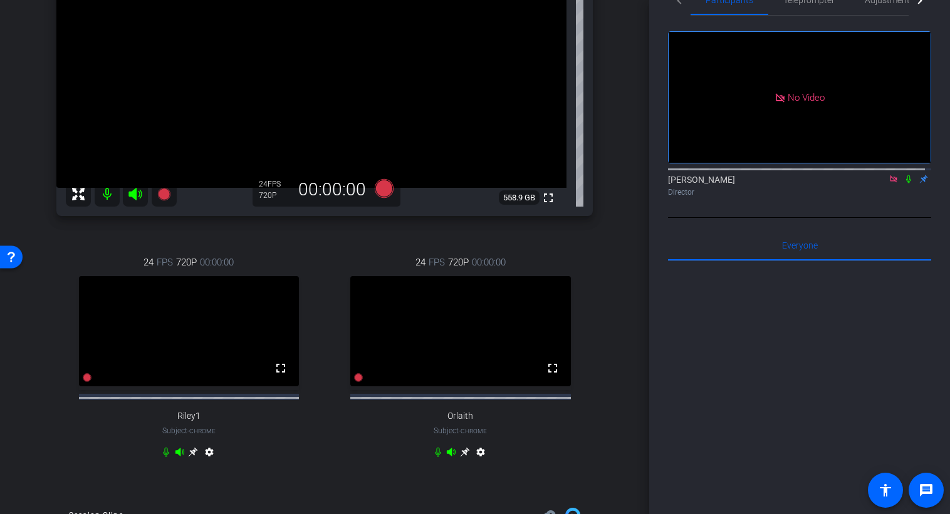
scroll to position [0, 0]
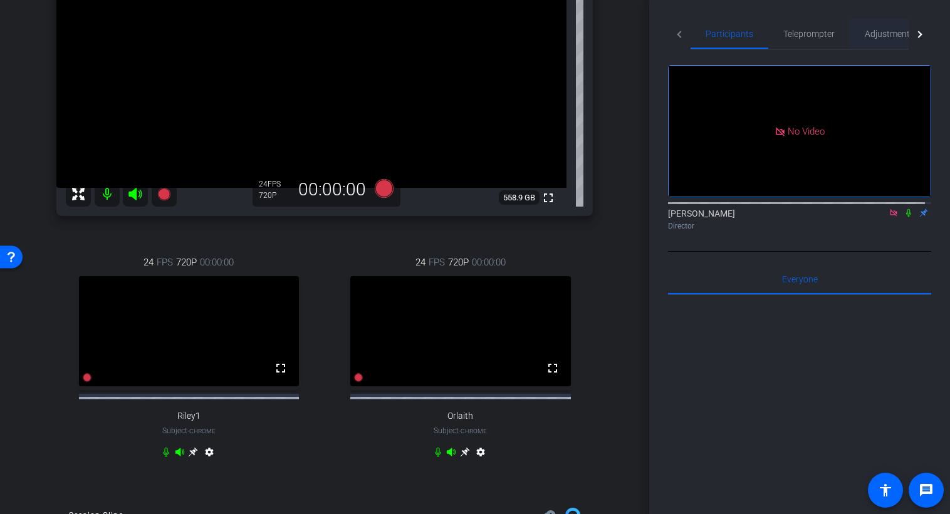
click at [877, 42] on span "Adjustments" at bounding box center [890, 34] width 50 height 30
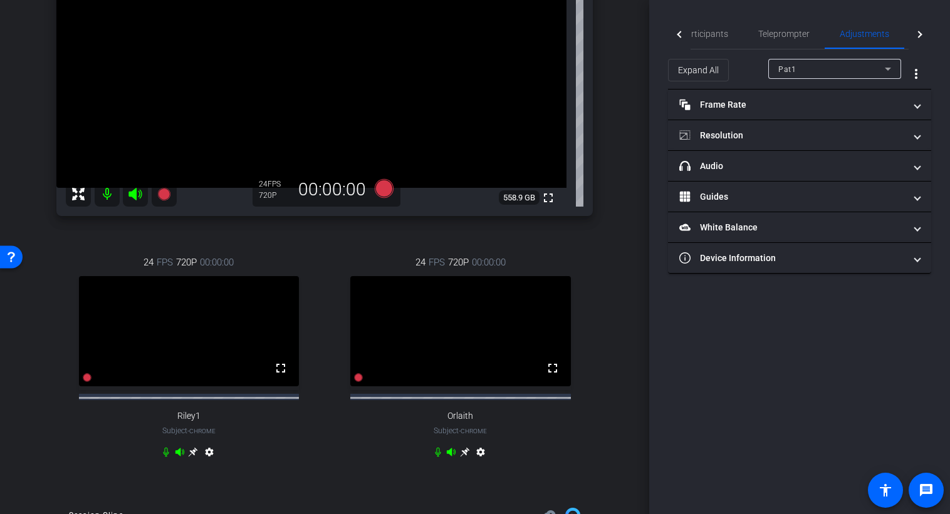
click at [820, 75] on div "Pat1" at bounding box center [831, 69] width 107 height 16
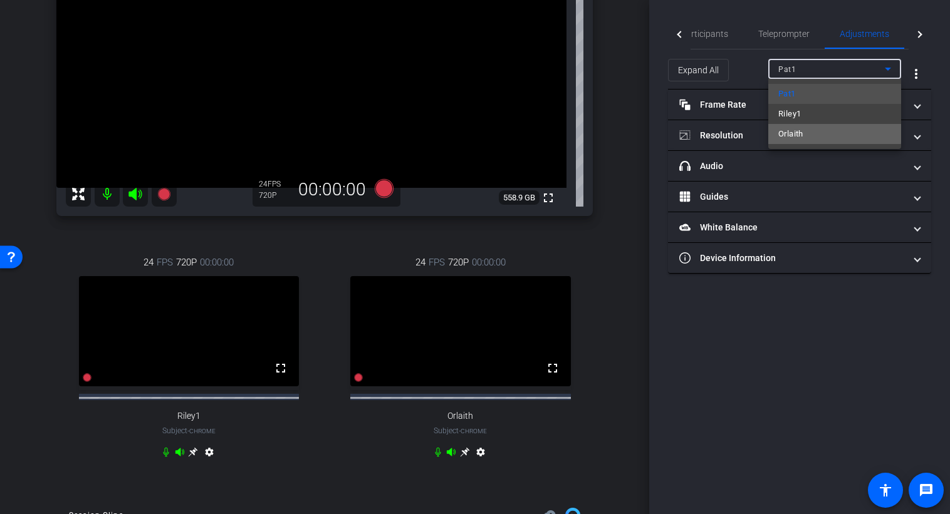
click at [805, 127] on mat-option "Orlaith" at bounding box center [834, 134] width 133 height 20
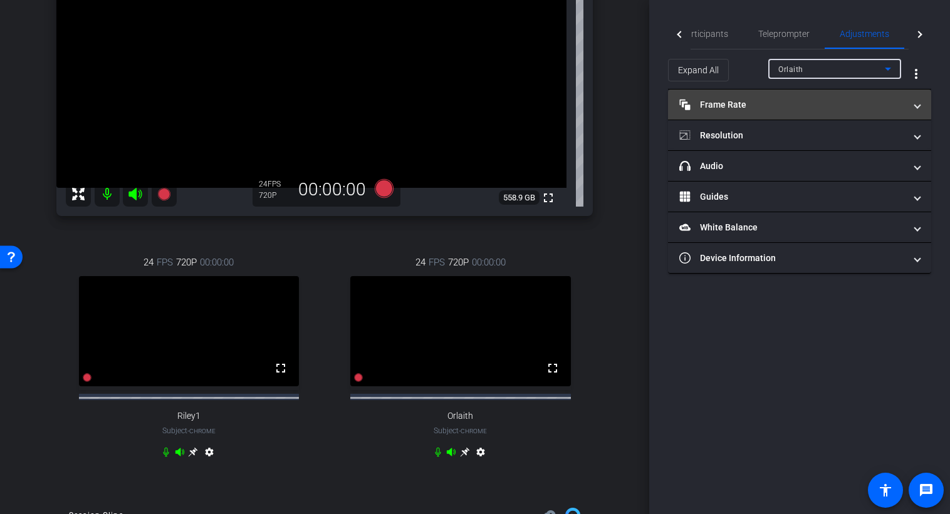
click at [816, 105] on mat-panel-title "Frame Rate Frame Rate" at bounding box center [792, 104] width 226 height 13
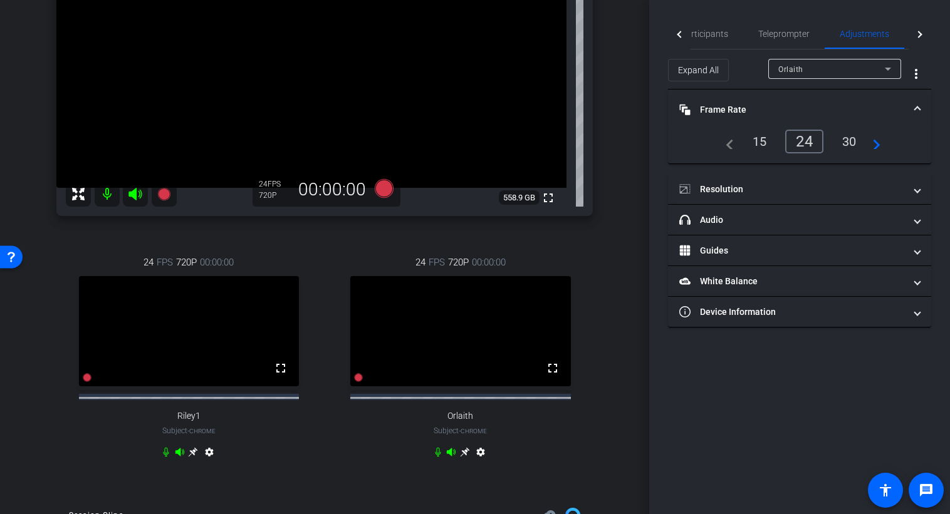
click at [837, 135] on div "30" at bounding box center [849, 141] width 33 height 21
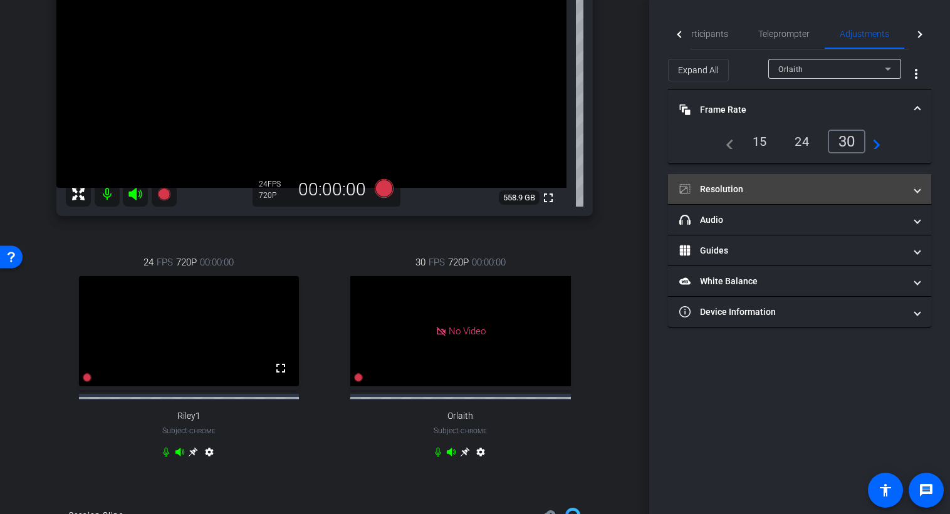
click at [771, 187] on mat-panel-title "Resolution" at bounding box center [792, 189] width 226 height 13
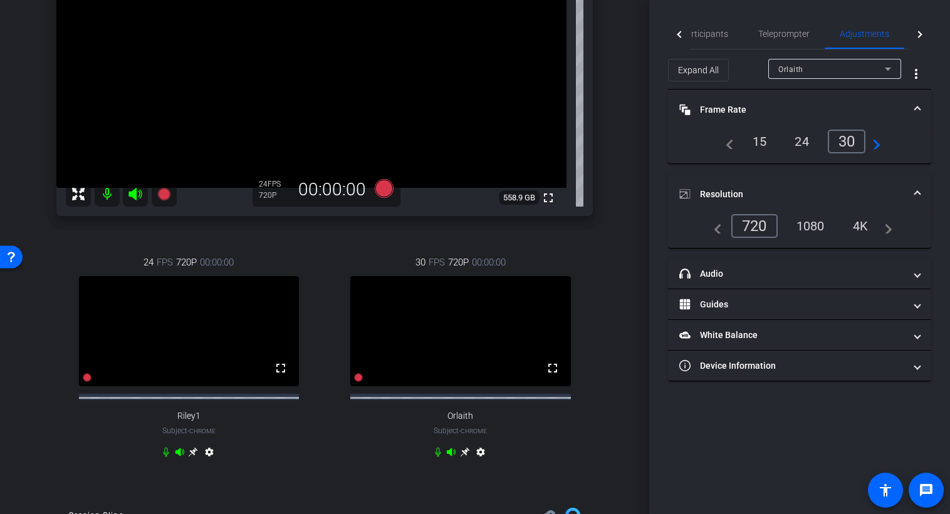
click at [817, 226] on div "1080" at bounding box center [810, 226] width 47 height 21
click at [457, 460] on div "30 FPS 720P 00:00:00 fullscreen Orlaith Subject - Chrome settings" at bounding box center [460, 359] width 265 height 248
click at [707, 36] on span "Participants" at bounding box center [705, 33] width 48 height 9
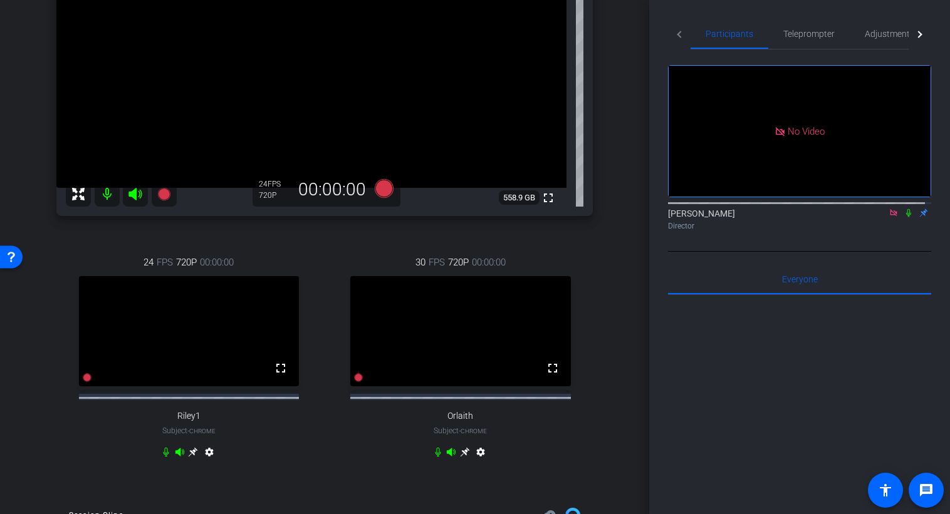
click at [681, 36] on mat-tab-header "Participants Teleprompter Adjustments Live" at bounding box center [799, 34] width 263 height 31
click at [678, 34] on mat-tab-header "Participants Teleprompter Adjustments Live" at bounding box center [799, 34] width 263 height 31
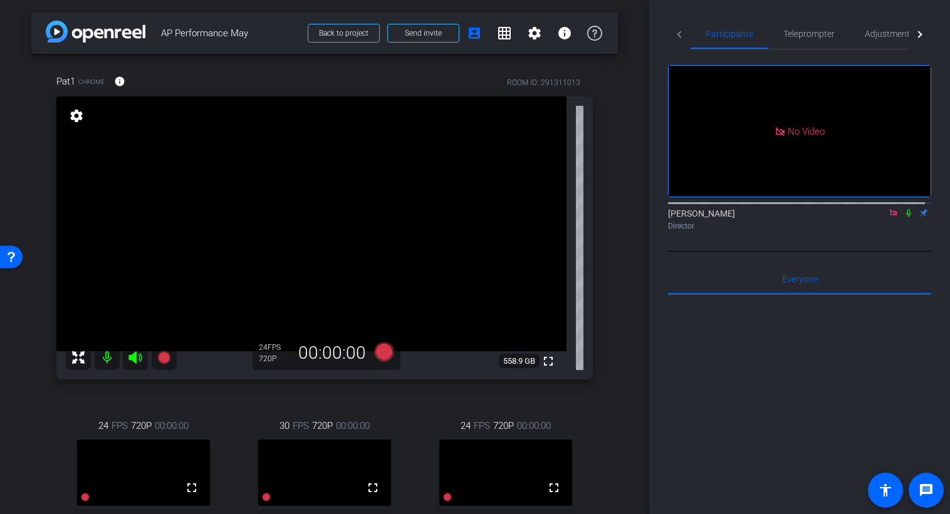
scroll to position [125, 0]
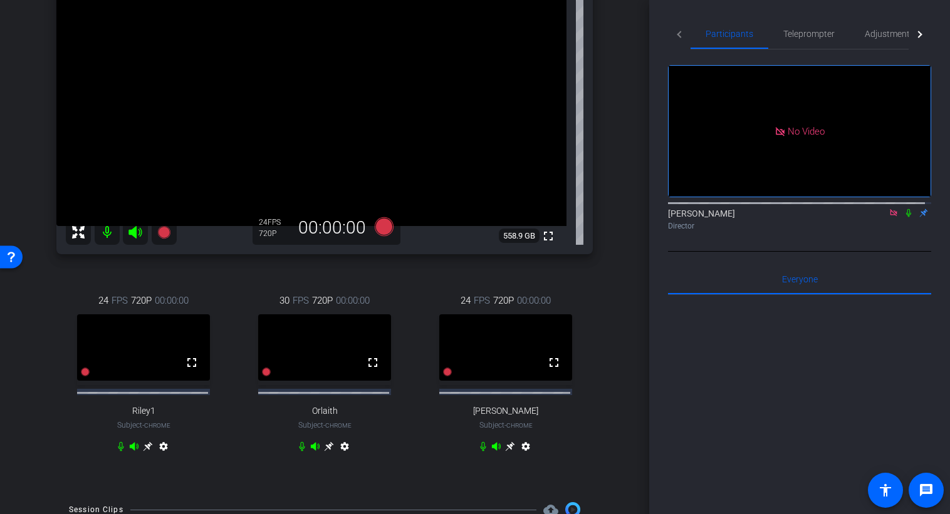
click at [324, 452] on icon at bounding box center [328, 446] width 9 height 9
click at [389, 229] on icon at bounding box center [384, 227] width 30 height 23
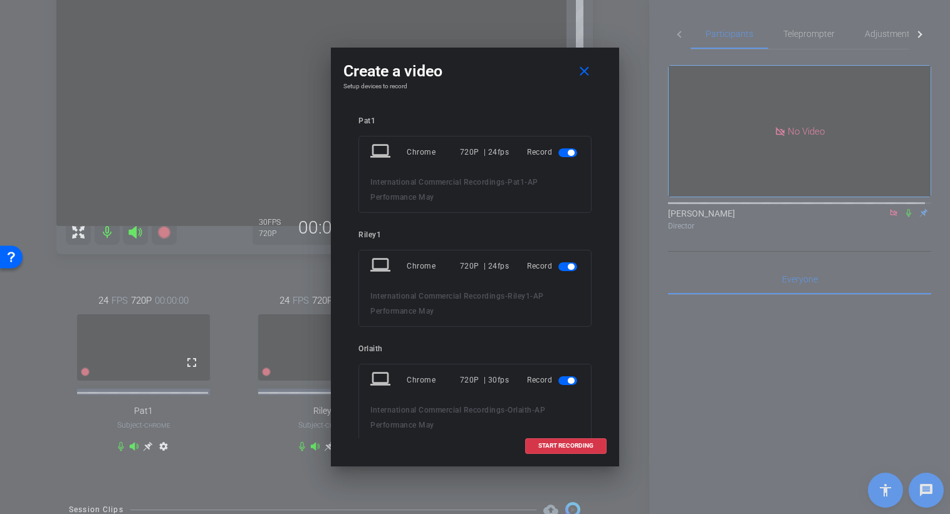
click at [560, 155] on span "button" at bounding box center [567, 153] width 19 height 9
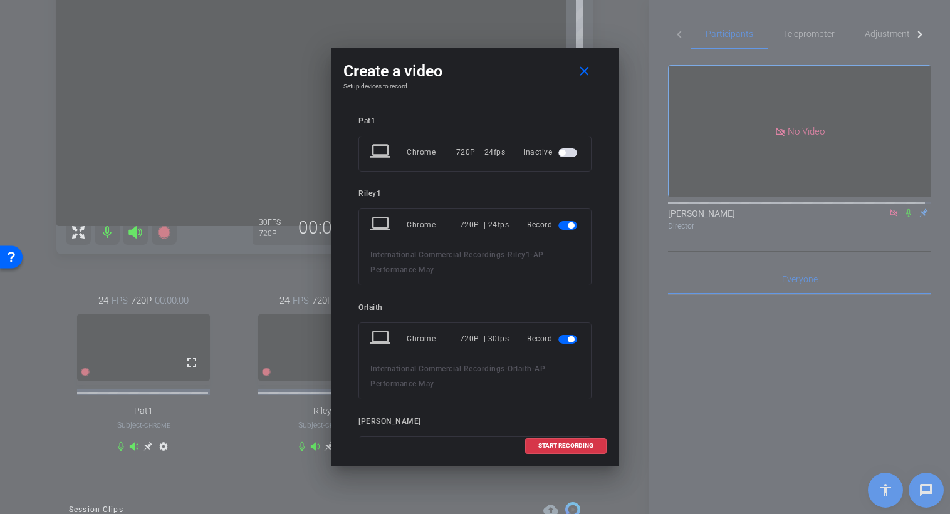
click at [564, 232] on div "Record" at bounding box center [553, 225] width 53 height 23
click at [568, 227] on span "button" at bounding box center [571, 225] width 6 height 6
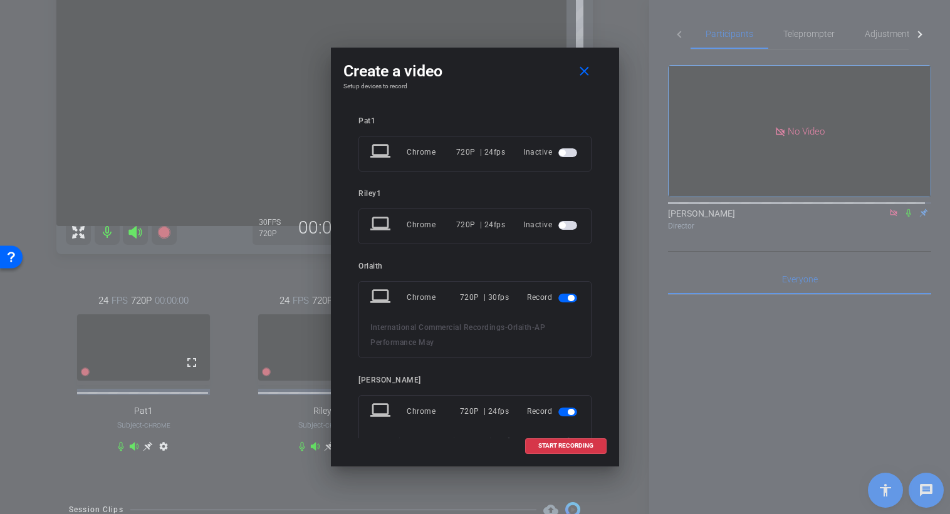
click at [562, 408] on span "button" at bounding box center [567, 412] width 19 height 9
click at [561, 444] on span "START RECORDING" at bounding box center [565, 446] width 55 height 6
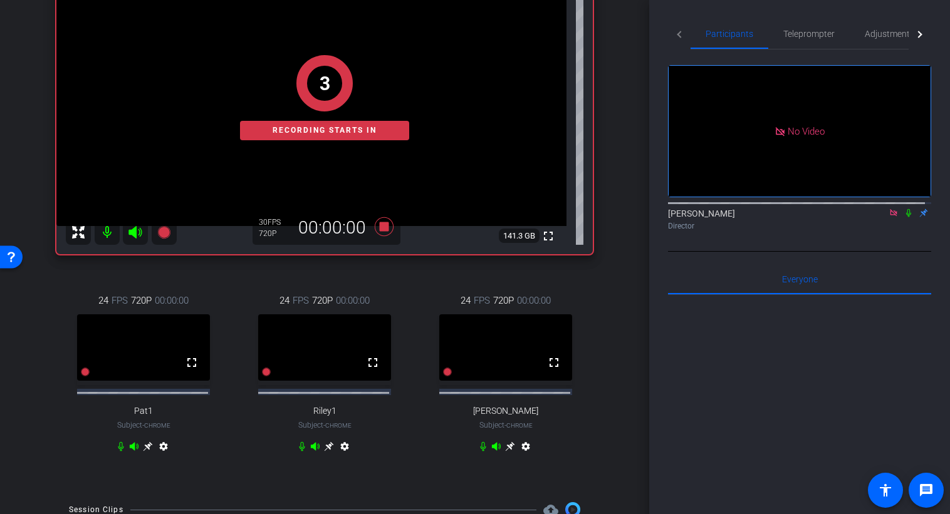
scroll to position [63, 0]
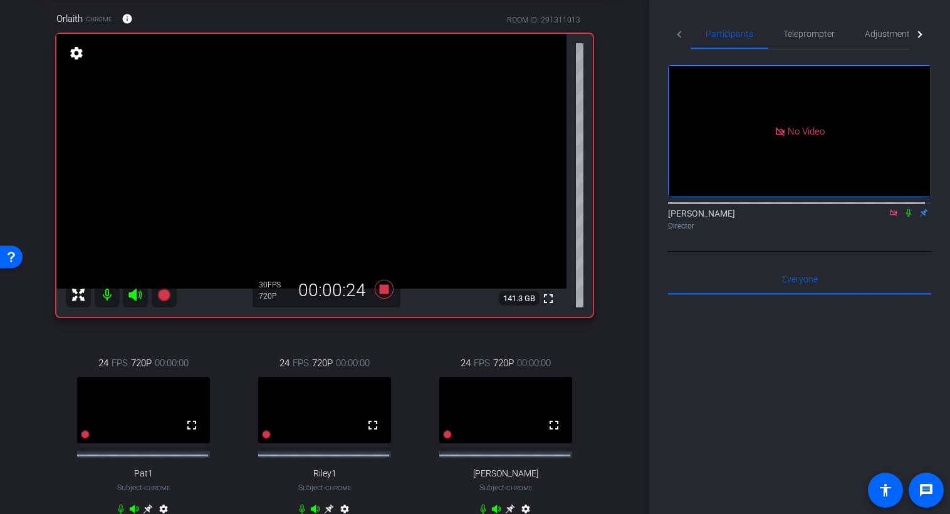
click at [904, 209] on icon at bounding box center [909, 213] width 10 height 9
click at [877, 29] on span "Adjustments" at bounding box center [890, 33] width 50 height 9
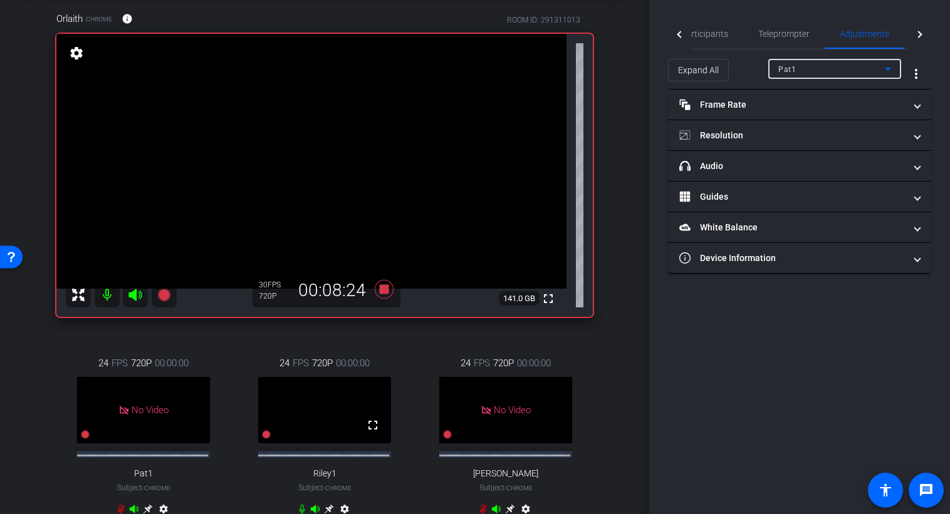
click at [893, 70] on icon at bounding box center [887, 68] width 15 height 15
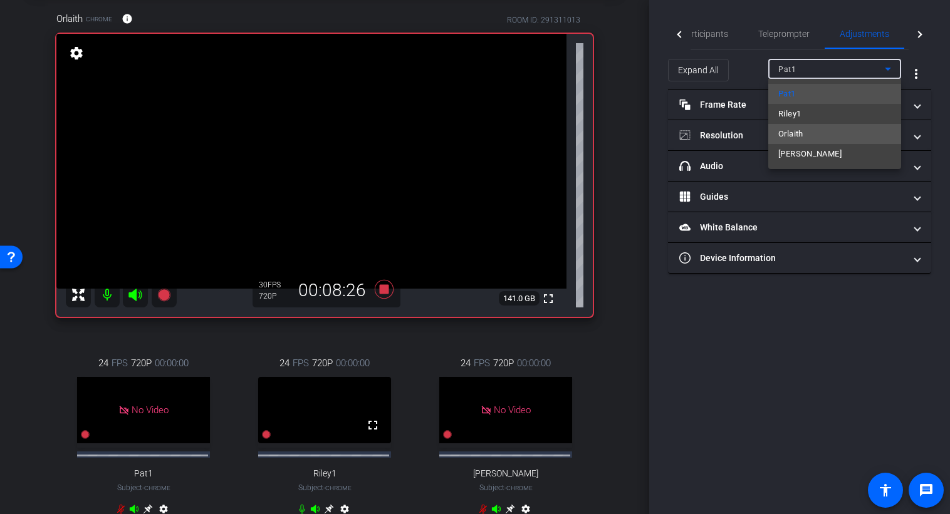
click at [799, 138] on span "Orlaith" at bounding box center [790, 134] width 25 height 15
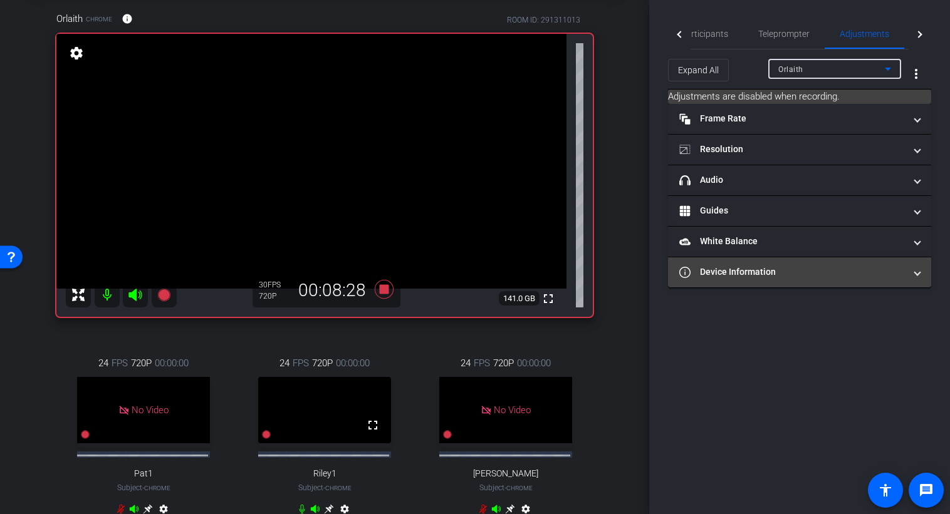
click at [758, 278] on mat-expansion-panel-header "Device Information" at bounding box center [799, 273] width 263 height 30
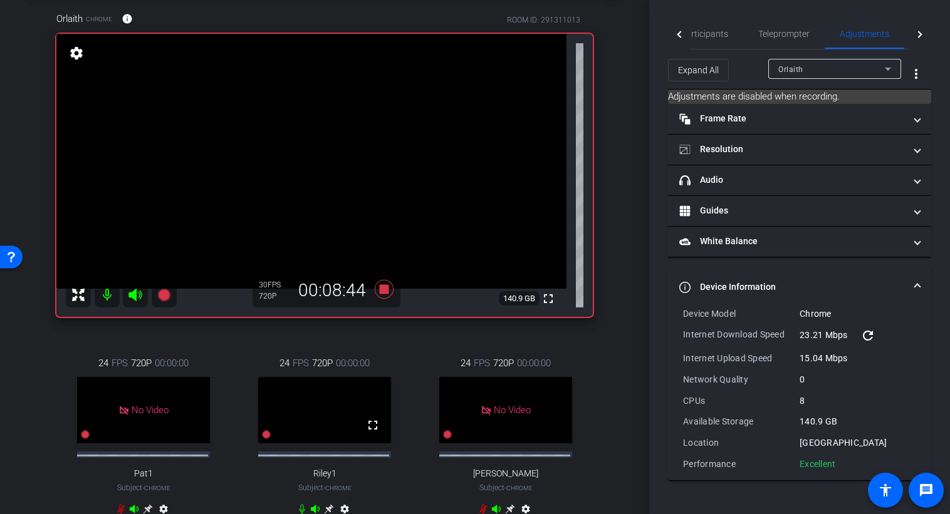
click at [889, 70] on icon at bounding box center [887, 68] width 15 height 15
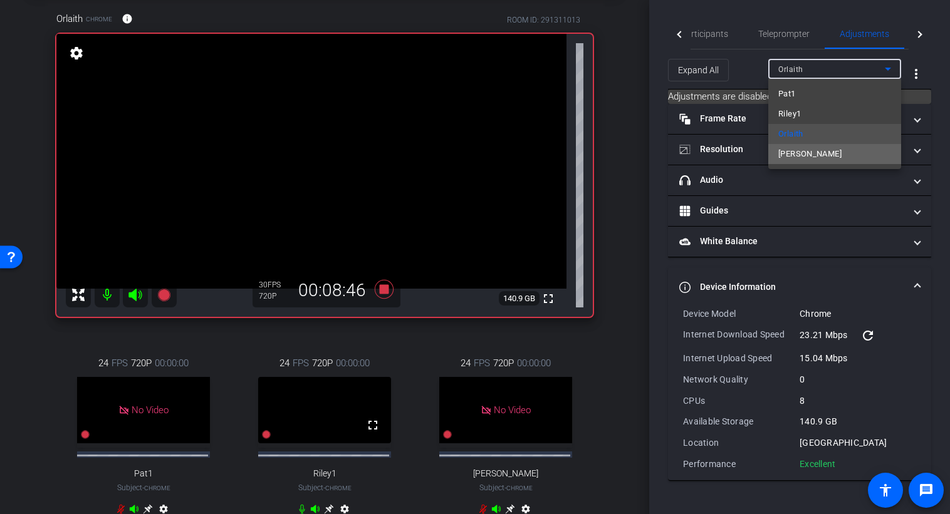
click at [801, 155] on span "Stefanie" at bounding box center [809, 154] width 63 height 15
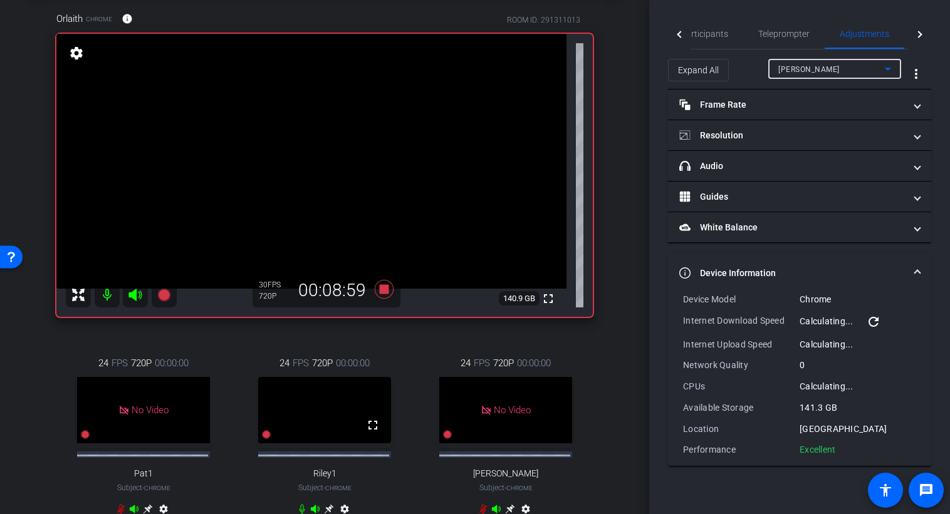
click at [892, 70] on icon at bounding box center [887, 68] width 15 height 15
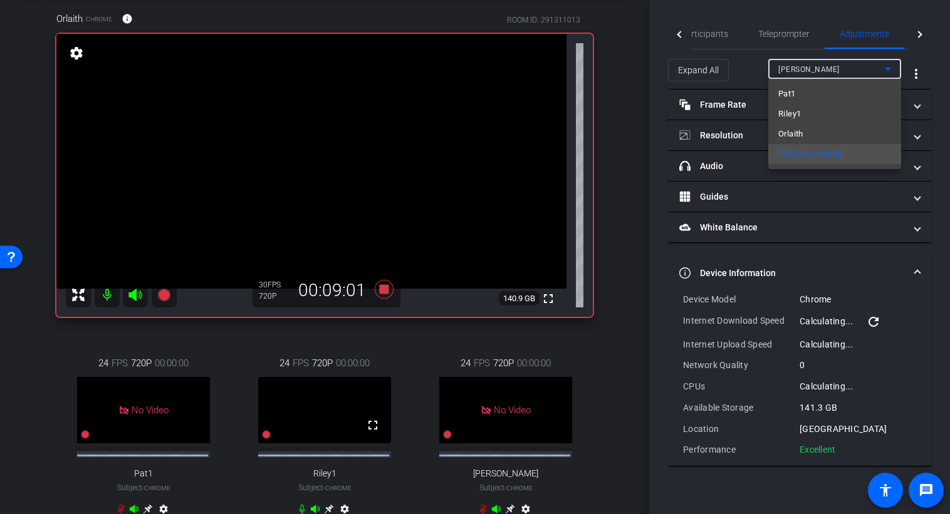
click at [837, 133] on mat-option "Orlaith" at bounding box center [834, 134] width 133 height 20
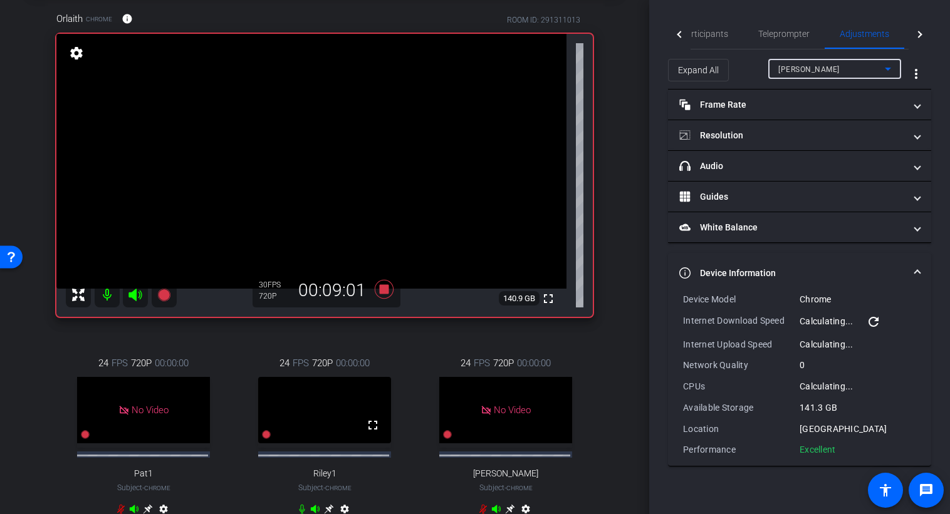
type input "11000"
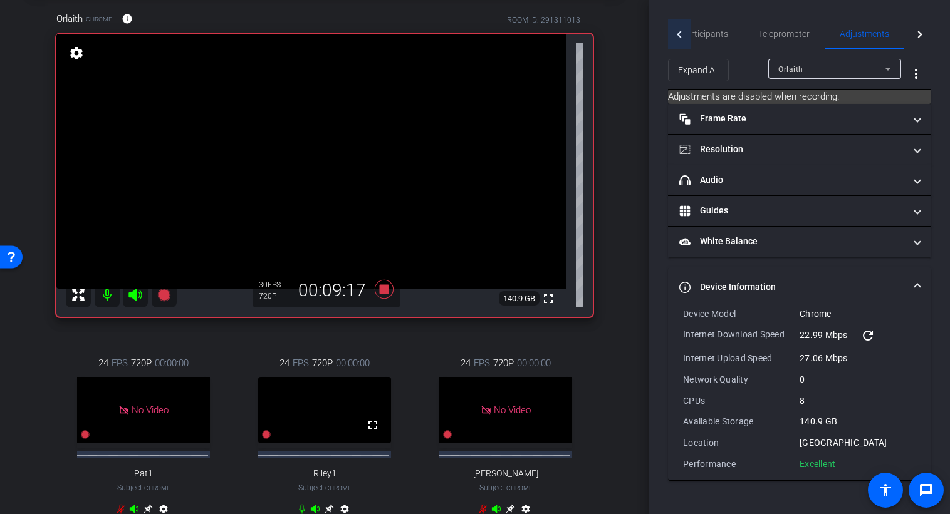
click at [679, 29] on div at bounding box center [679, 34] width 23 height 31
click at [680, 34] on mat-tab-header "Participants Teleprompter Adjustments Live" at bounding box center [799, 34] width 263 height 31
click at [677, 36] on mat-tab-header "Participants Teleprompter Adjustments Live" at bounding box center [799, 34] width 263 height 31
click at [712, 24] on span "Participants" at bounding box center [730, 34] width 48 height 30
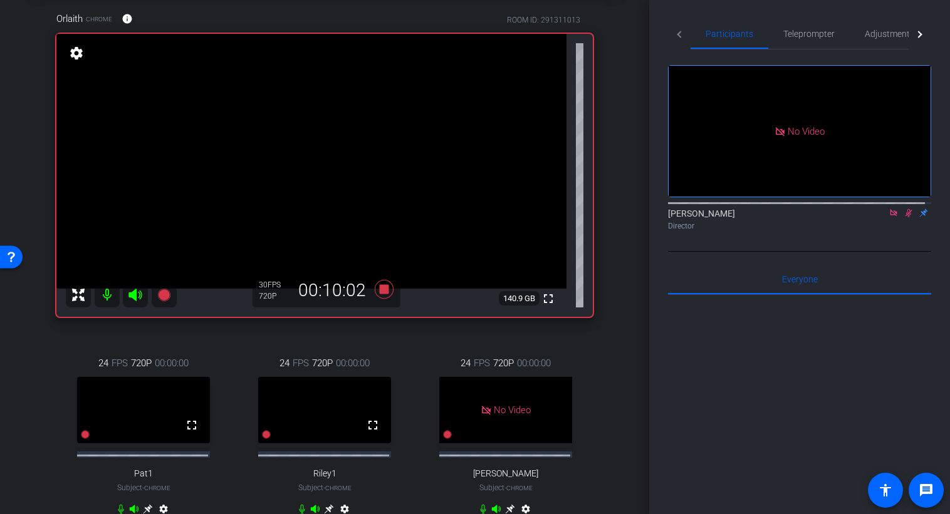
click at [906, 209] on icon at bounding box center [909, 213] width 7 height 8
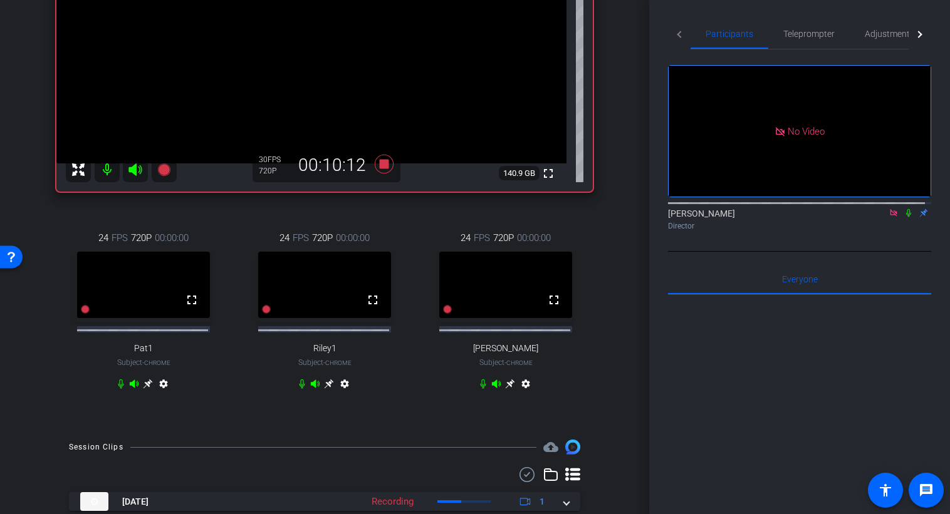
scroll to position [125, 0]
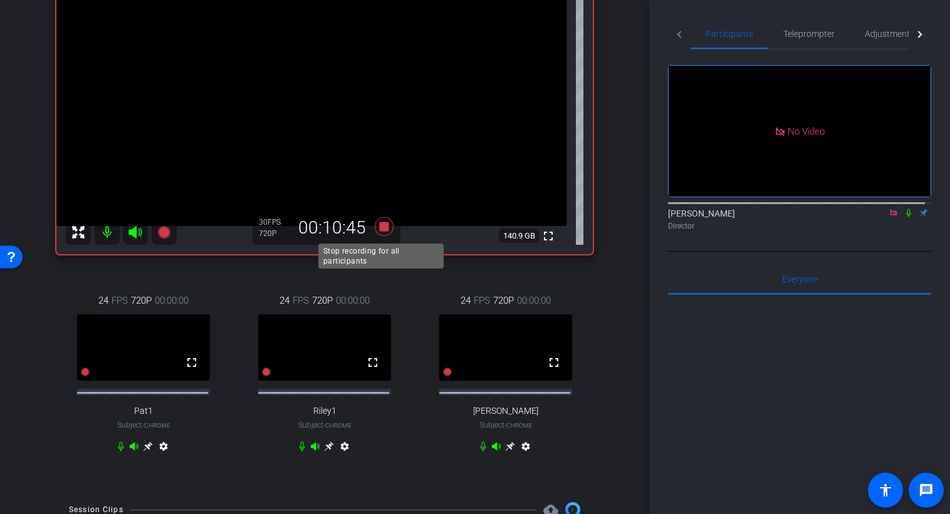
click at [384, 232] on icon at bounding box center [384, 227] width 30 height 23
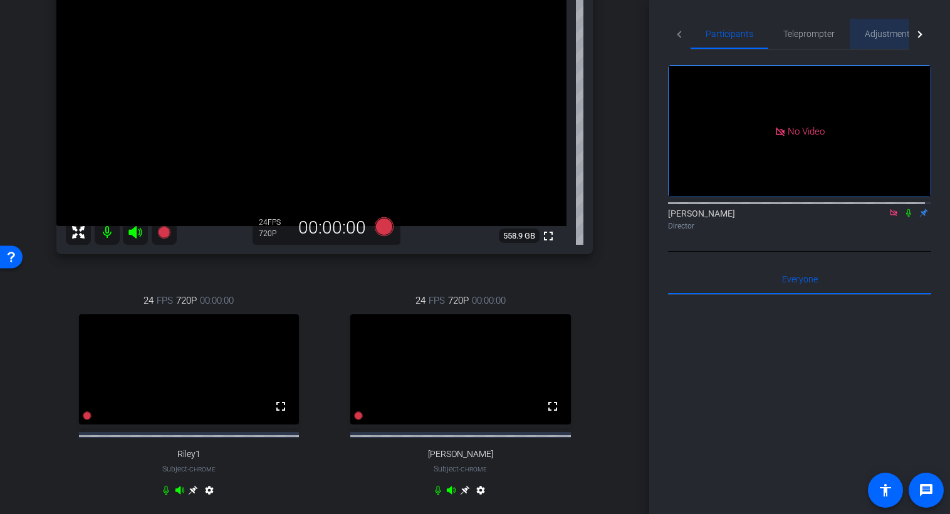
click at [871, 37] on span "Adjustments" at bounding box center [890, 33] width 50 height 9
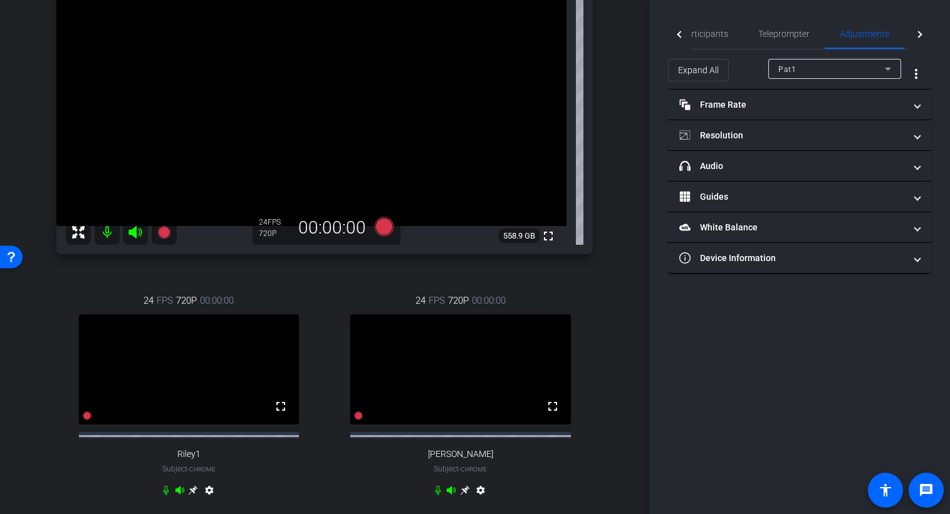
click at [859, 71] on div "Pat1" at bounding box center [831, 69] width 107 height 16
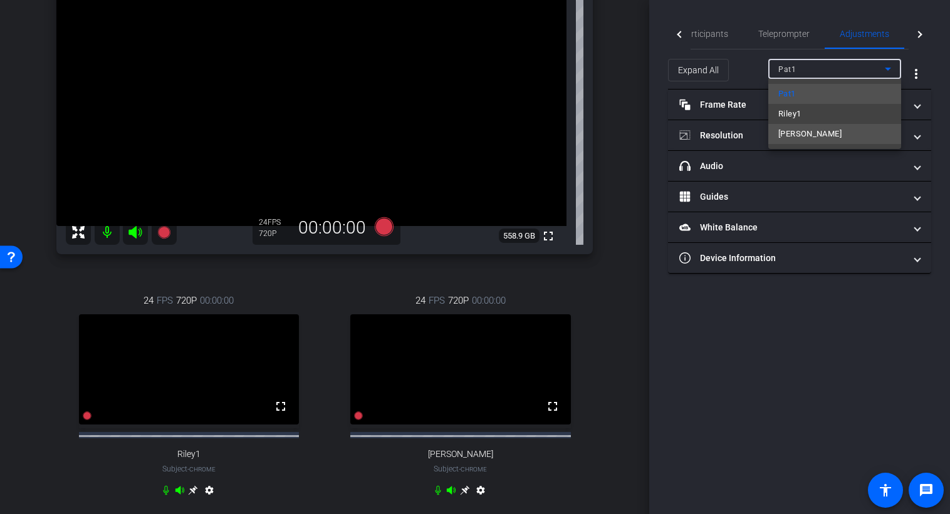
click at [820, 130] on mat-option "Stefanie" at bounding box center [834, 134] width 133 height 20
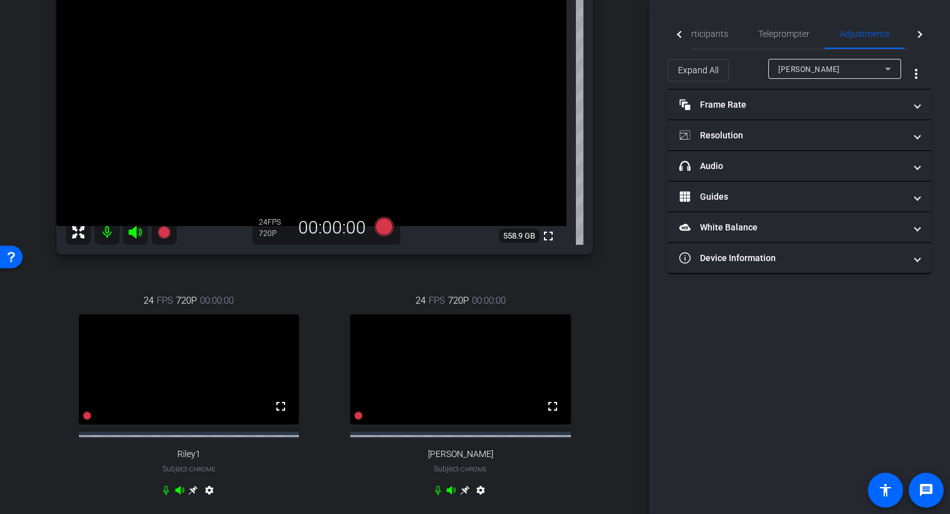
click at [593, 379] on div "Pat1 Chrome info ROOM ID: 291311013 fullscreen settings 558.9 GB 24 FPS 720P 00…" at bounding box center [324, 231] width 587 height 605
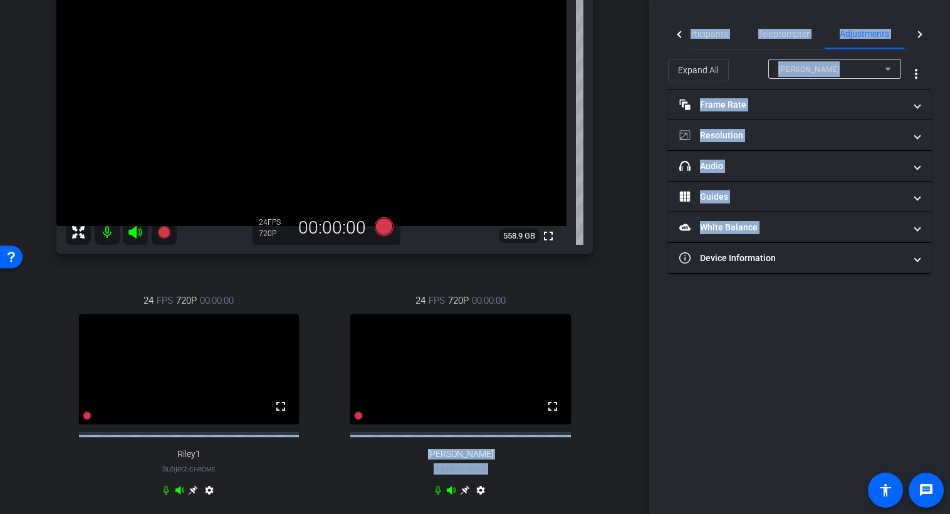
drag, startPoint x: 649, startPoint y: 303, endPoint x: 643, endPoint y: 269, distance: 33.8
click at [643, 269] on div "arrow_back AP Performance May Back to project Send invite account_box grid_on s…" at bounding box center [475, 257] width 950 height 514
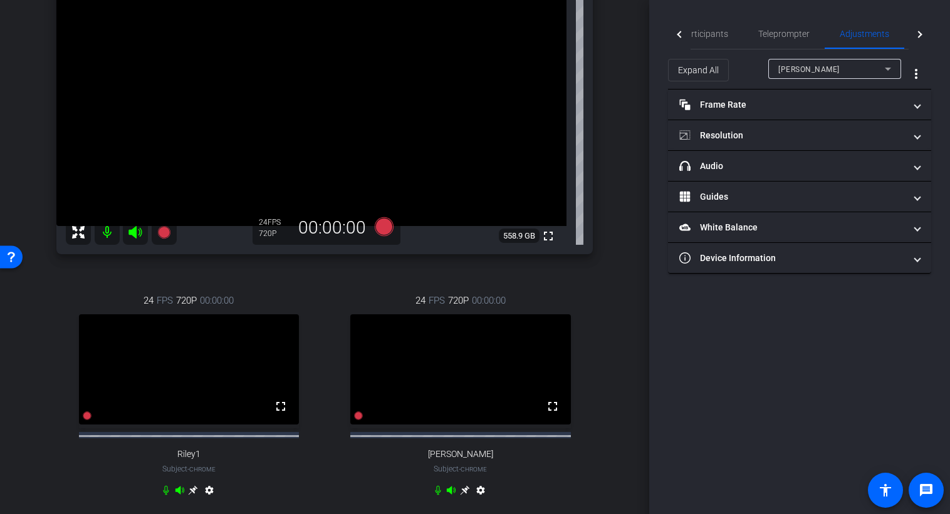
drag, startPoint x: 643, startPoint y: 269, endPoint x: 706, endPoint y: 309, distance: 74.1
click at [706, 309] on div "Participants Teleprompter Adjustments Live Fred Hendricks Director Everyone 0 M…" at bounding box center [799, 257] width 301 height 514
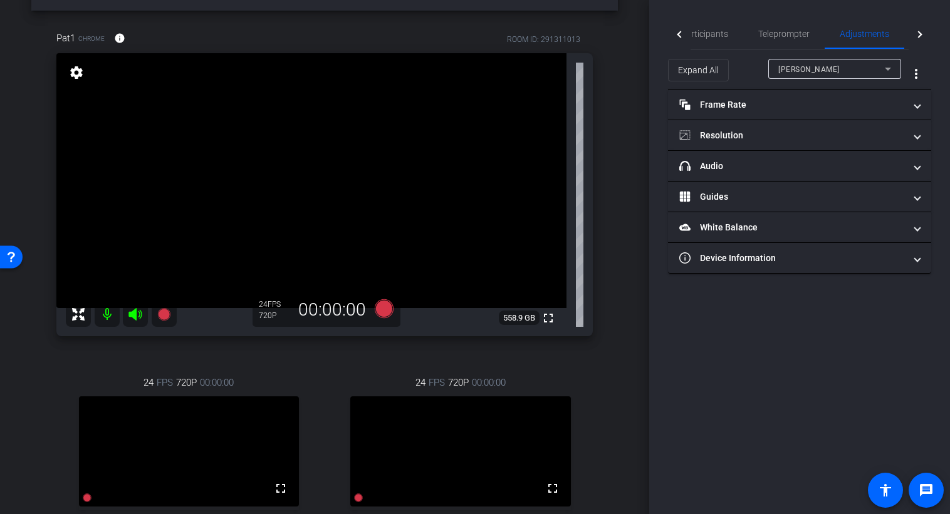
scroll to position [0, 0]
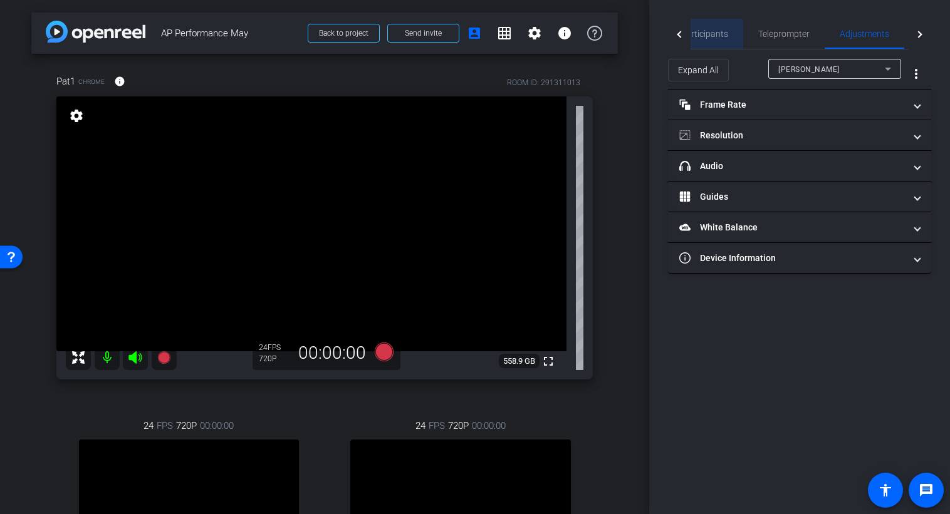
click at [703, 34] on span "Participants" at bounding box center [705, 33] width 48 height 9
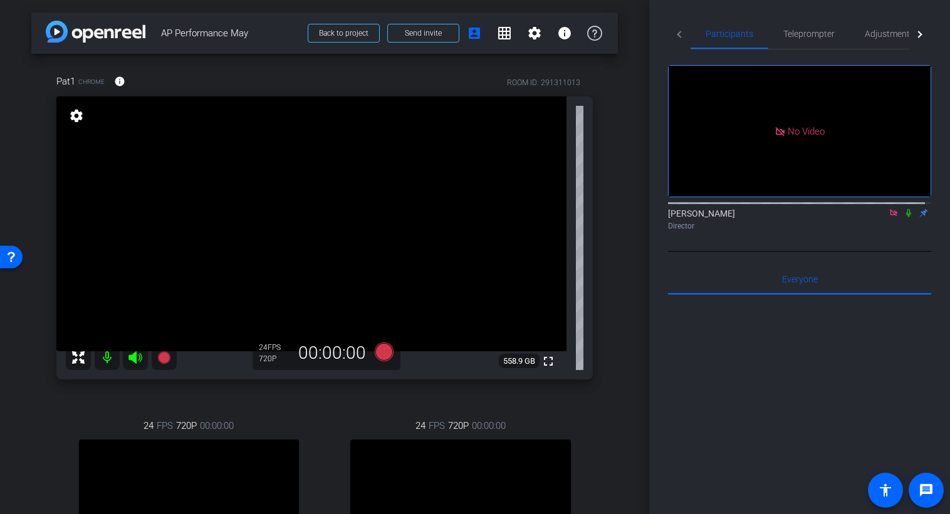
click at [905, 209] on icon at bounding box center [909, 213] width 10 height 9
click at [906, 209] on icon at bounding box center [909, 213] width 7 height 8
